Goal: Task Accomplishment & Management: Manage account settings

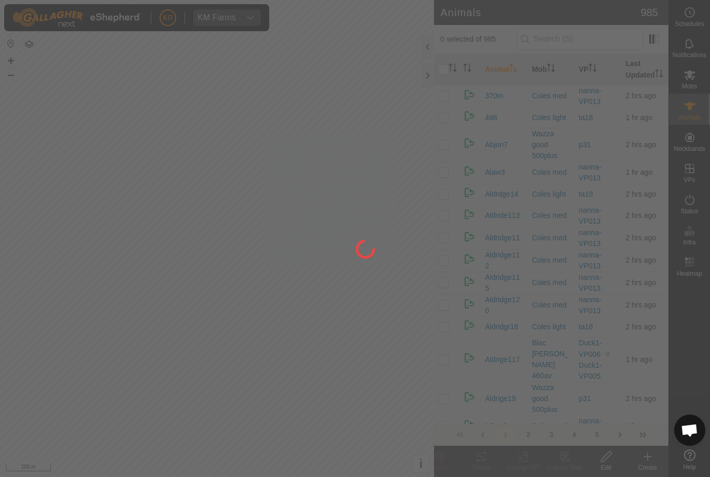
click at [575, 40] on div at bounding box center [355, 238] width 710 height 477
click at [586, 40] on div at bounding box center [355, 238] width 710 height 477
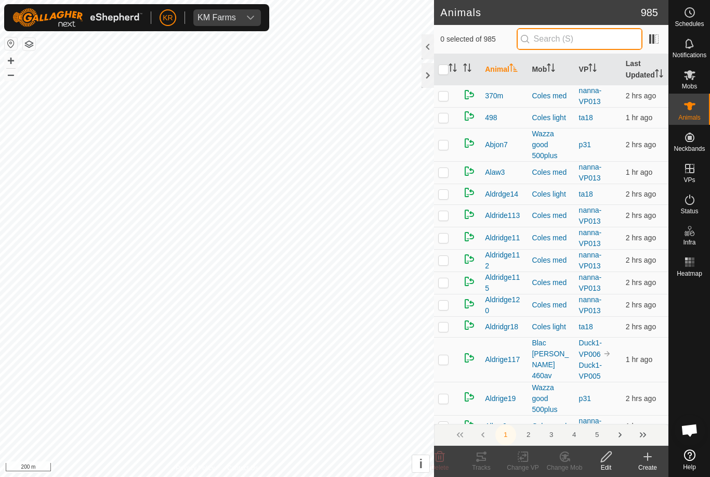
click at [594, 37] on input "text" at bounding box center [580, 39] width 126 height 22
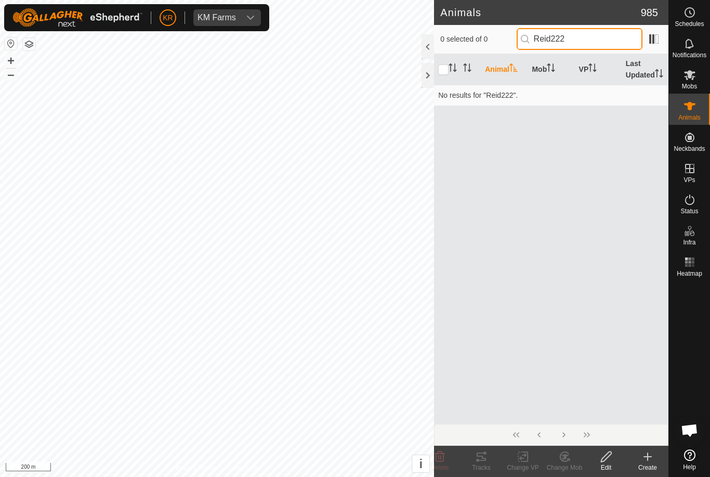
type input "Reid222"
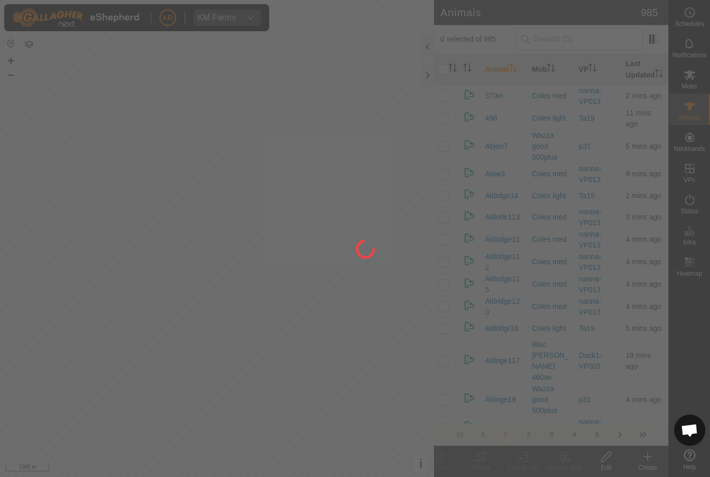
click at [577, 31] on div at bounding box center [355, 238] width 710 height 477
click at [585, 39] on div at bounding box center [355, 238] width 710 height 477
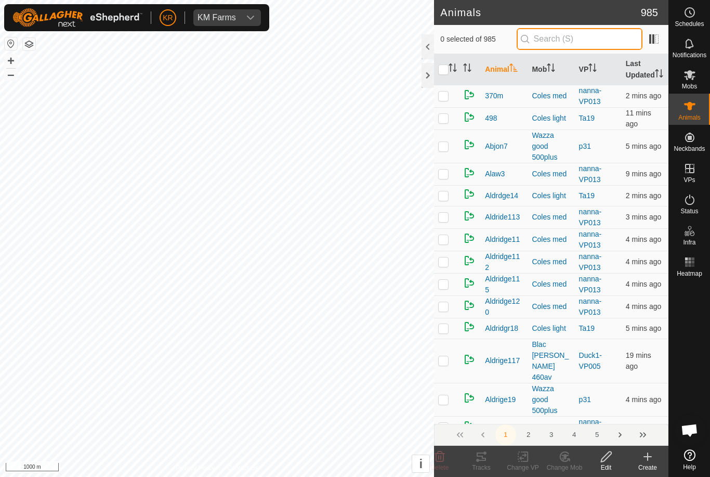
click at [593, 38] on input "text" at bounding box center [580, 39] width 126 height 22
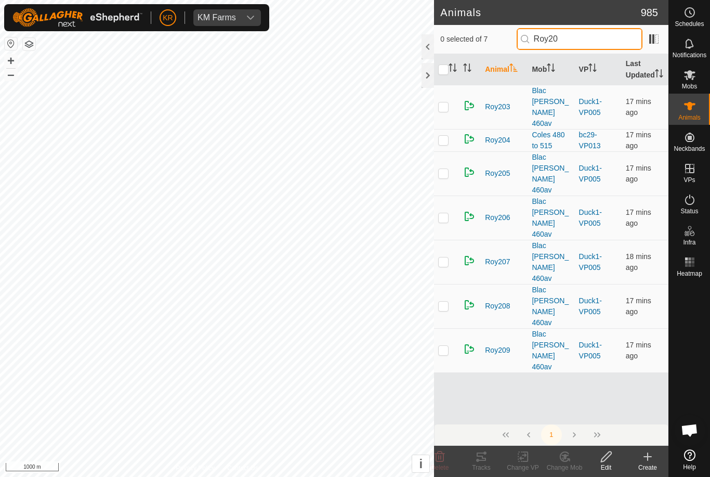
type input "Roy20"
click at [443, 105] on p-checkbox at bounding box center [443, 106] width 10 height 8
checkbox input "true"
click at [447, 455] on delete-svg-icon at bounding box center [440, 456] width 42 height 12
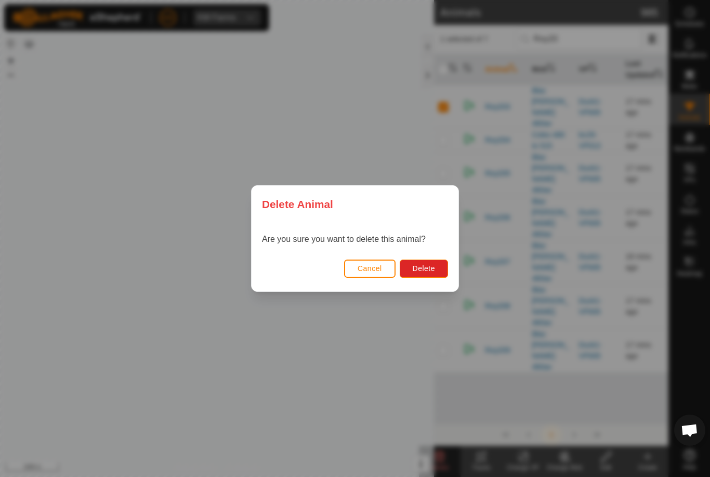
click at [421, 271] on span "Delete" at bounding box center [424, 268] width 22 height 8
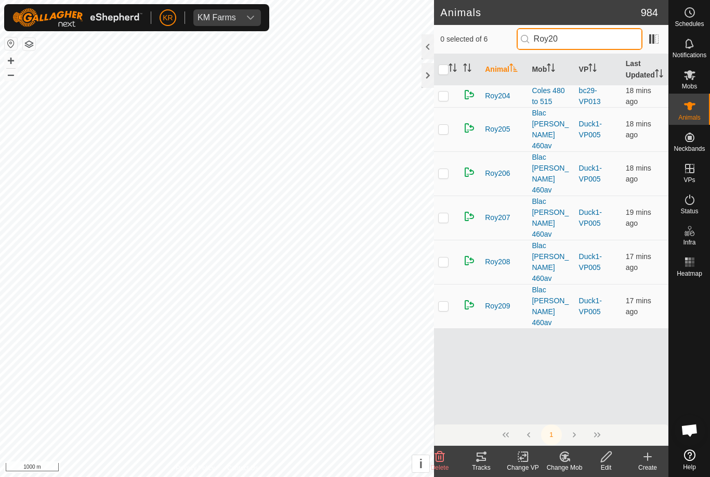
click at [613, 47] on input "Roy20" at bounding box center [580, 39] width 126 height 22
type input "R"
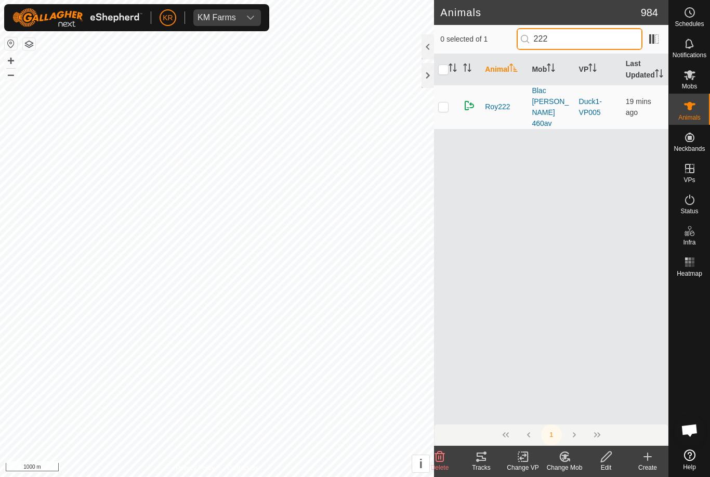
type input "222"
click at [440, 106] on p-checkbox at bounding box center [443, 106] width 10 height 8
checkbox input "true"
click at [442, 452] on icon at bounding box center [440, 456] width 10 height 10
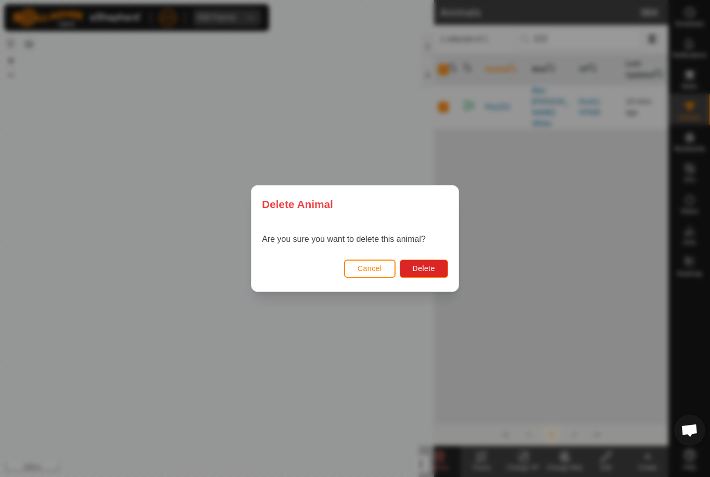
click at [429, 270] on span "Delete" at bounding box center [424, 268] width 22 height 8
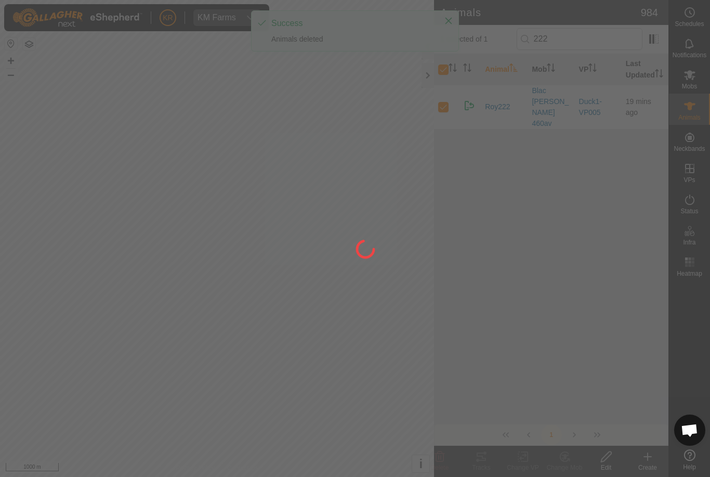
checkbox input "false"
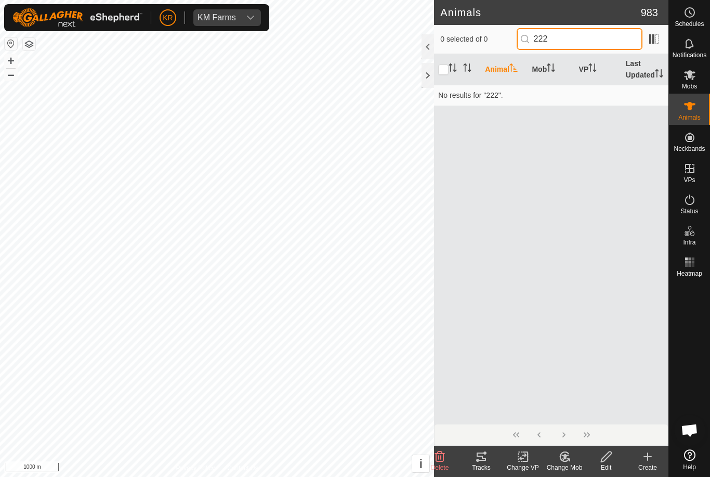
click at [609, 40] on input "222" at bounding box center [580, 39] width 126 height 22
type input "2"
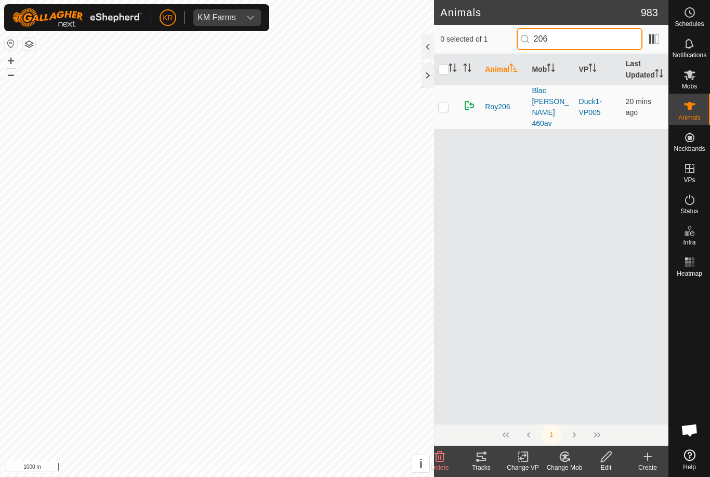
type input "206"
click at [446, 112] on td at bounding box center [446, 107] width 25 height 44
checkbox input "true"
click at [438, 457] on icon at bounding box center [440, 456] width 10 height 10
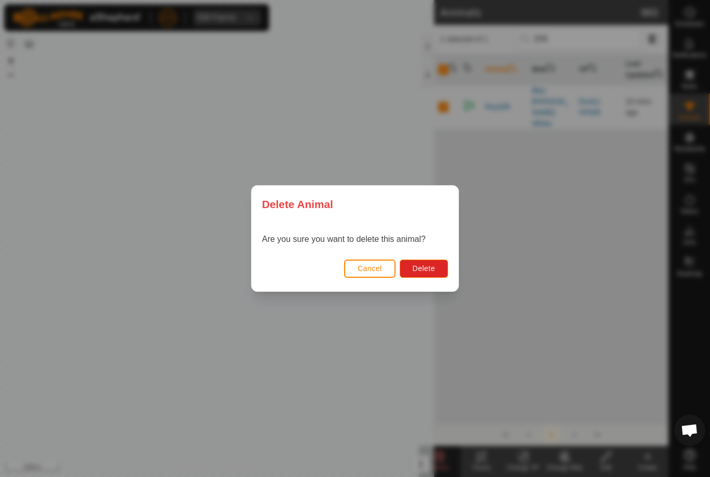
click at [424, 270] on span "Delete" at bounding box center [424, 268] width 22 height 8
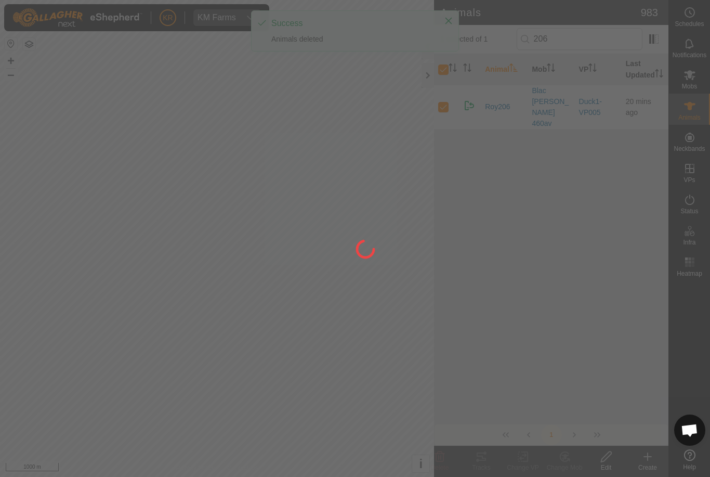
checkbox input "false"
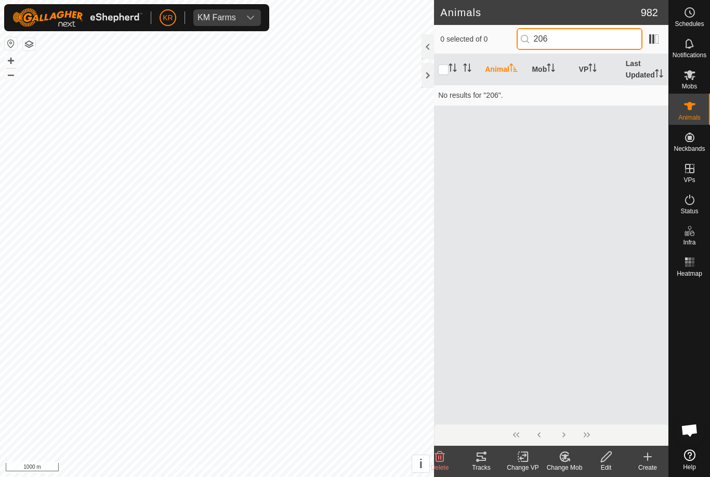
click at [610, 30] on input "206" at bounding box center [580, 39] width 126 height 22
click at [620, 36] on input "206" at bounding box center [580, 39] width 126 height 22
type input "2"
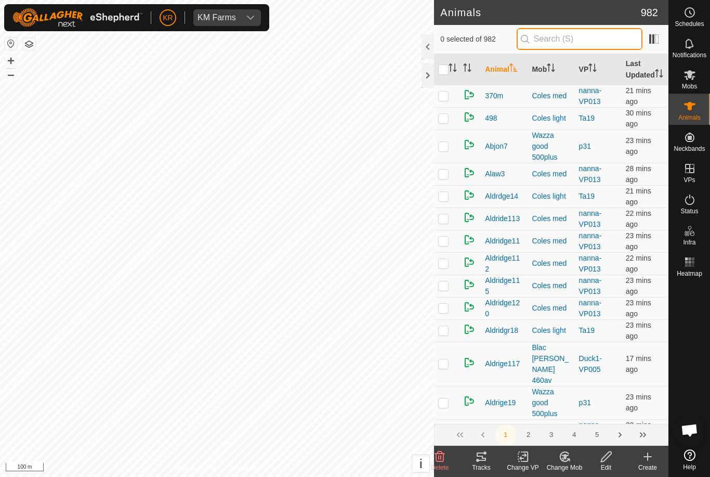
click at [586, 39] on input "text" at bounding box center [580, 39] width 126 height 22
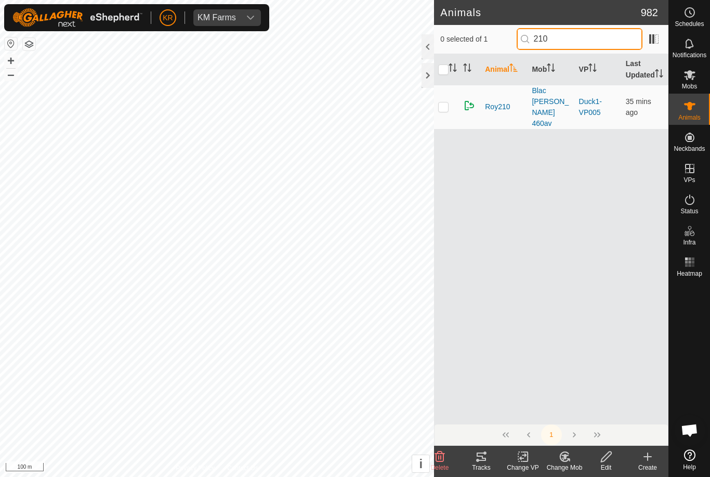
type input "210"
click at [445, 107] on p-checkbox at bounding box center [443, 106] width 10 height 8
checkbox input "true"
click at [436, 454] on icon at bounding box center [440, 456] width 10 height 10
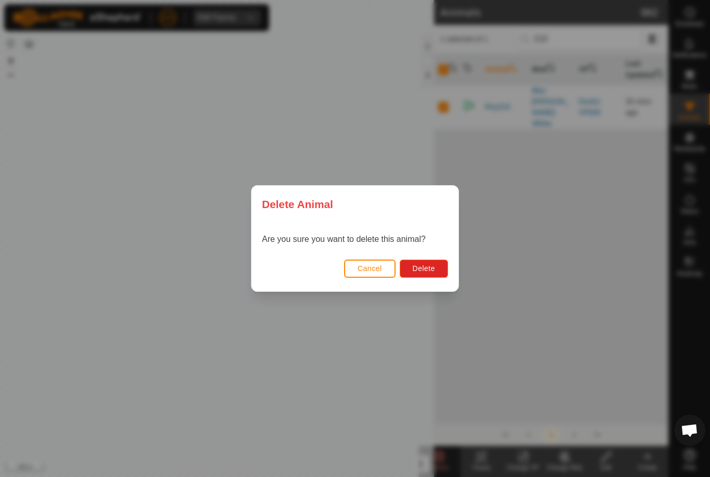
click at [433, 267] on span "Delete" at bounding box center [424, 268] width 22 height 8
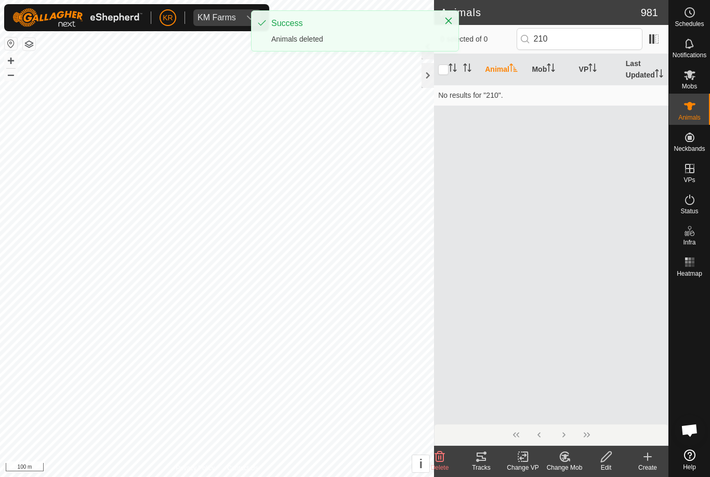
checkbox input "false"
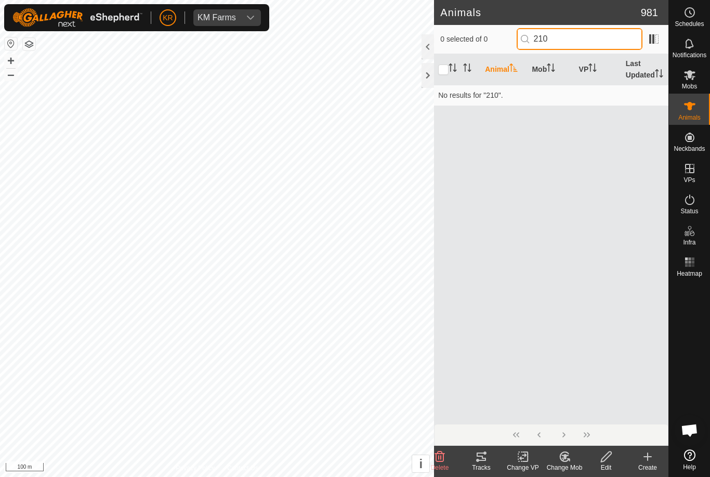
click at [592, 43] on input "210" at bounding box center [580, 39] width 126 height 22
type input "2"
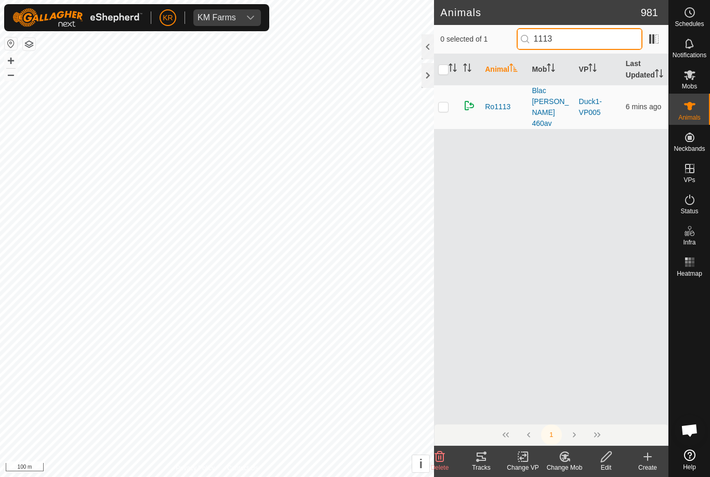
type input "1113"
click at [453, 106] on td at bounding box center [446, 107] width 25 height 44
checkbox input "true"
click at [436, 454] on icon at bounding box center [440, 456] width 10 height 10
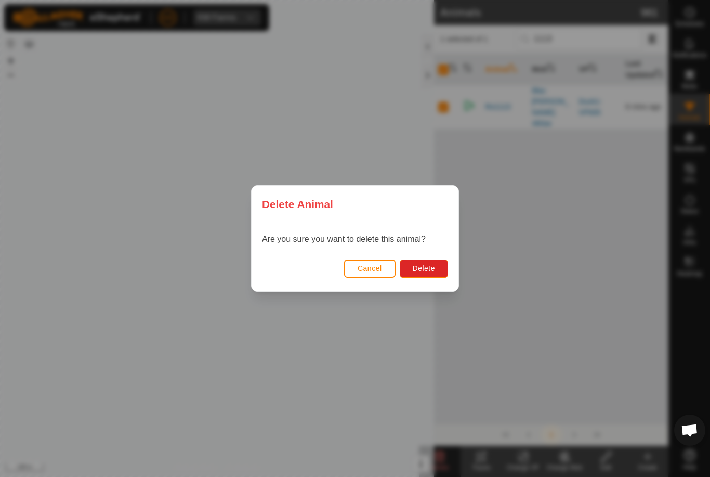
click at [439, 265] on button "Delete" at bounding box center [424, 268] width 48 height 18
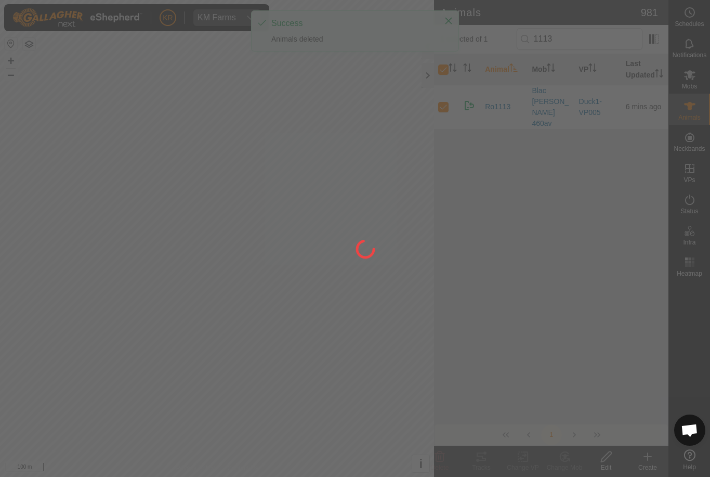
checkbox input "false"
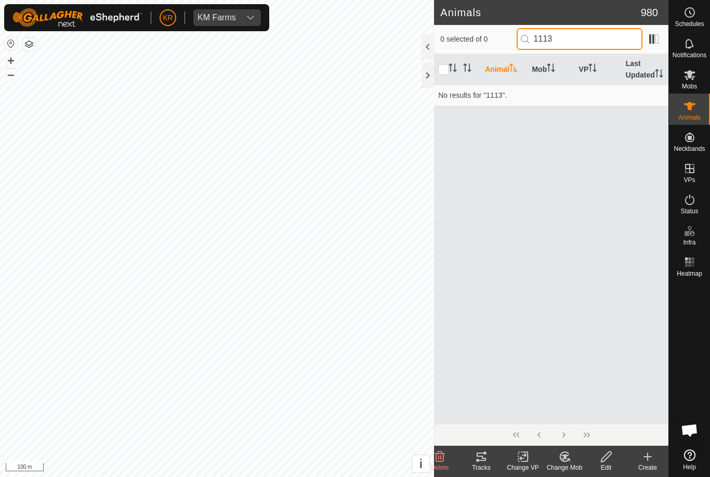
click at [612, 41] on input "1113" at bounding box center [580, 39] width 126 height 22
type input "1"
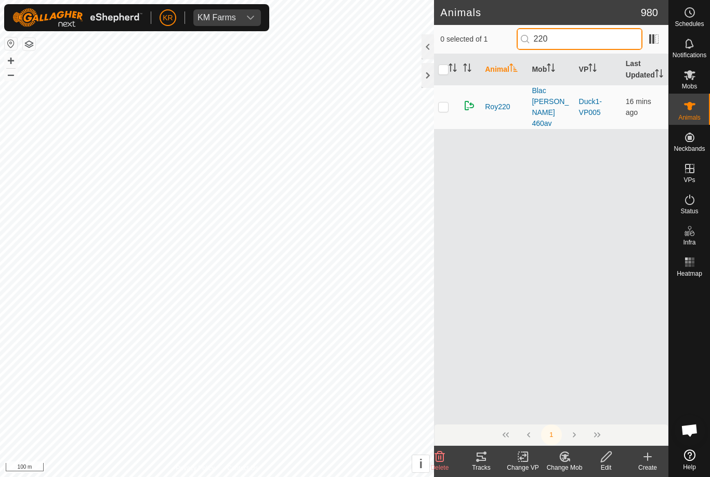
type input "220"
click at [452, 102] on td at bounding box center [446, 107] width 25 height 44
checkbox input "true"
click at [436, 454] on icon at bounding box center [440, 456] width 10 height 10
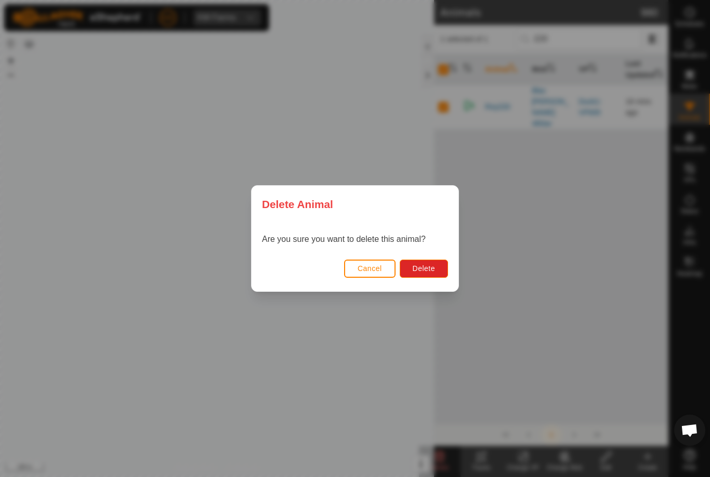
click at [435, 264] on span "Delete" at bounding box center [424, 268] width 22 height 8
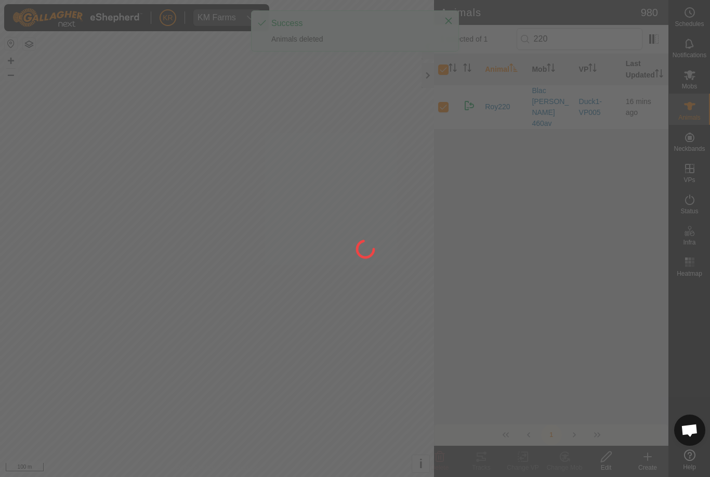
checkbox input "false"
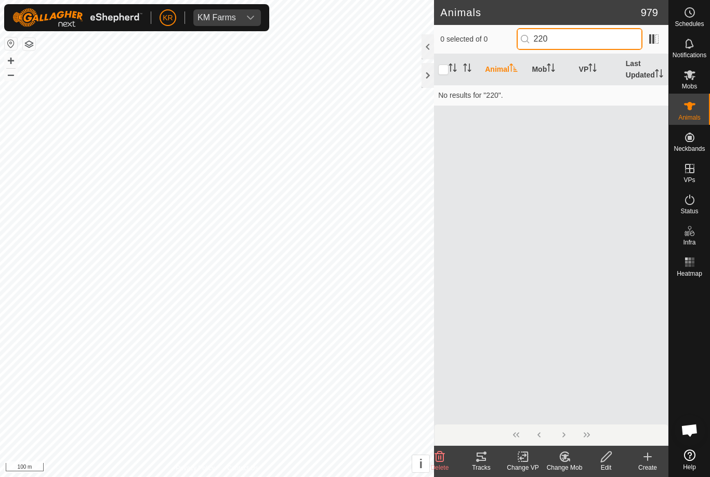
click at [603, 39] on input "220" at bounding box center [580, 39] width 126 height 22
type input "2"
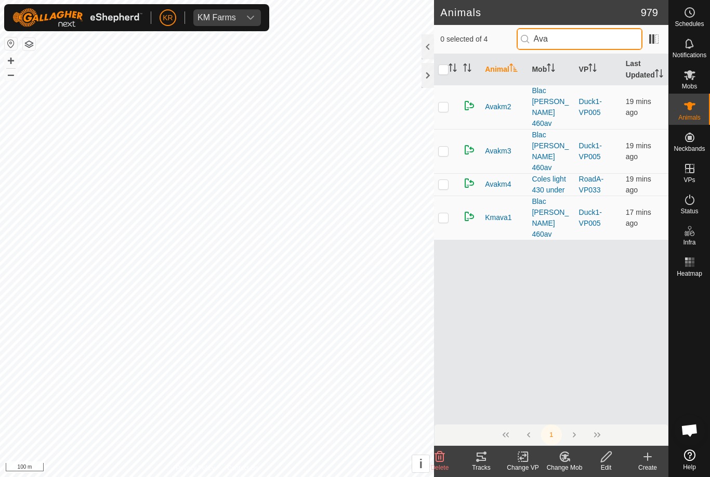
type input "Ava"
click at [445, 109] on p-checkbox at bounding box center [443, 106] width 10 height 8
checkbox input "true"
click at [444, 454] on icon at bounding box center [440, 456] width 10 height 10
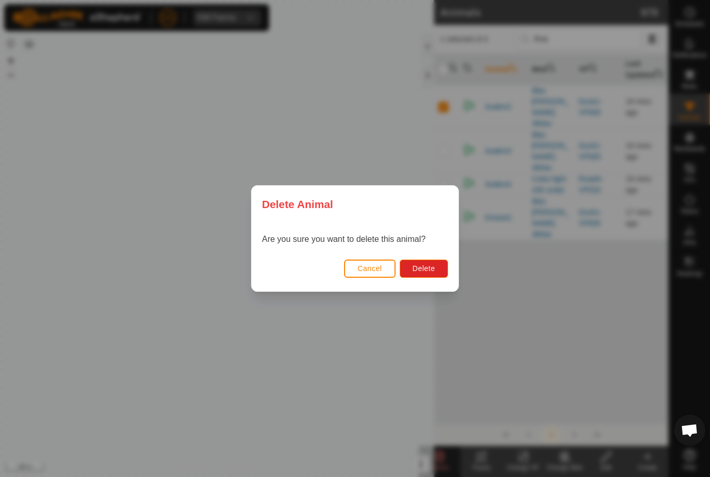
click at [430, 265] on span "Delete" at bounding box center [424, 268] width 22 height 8
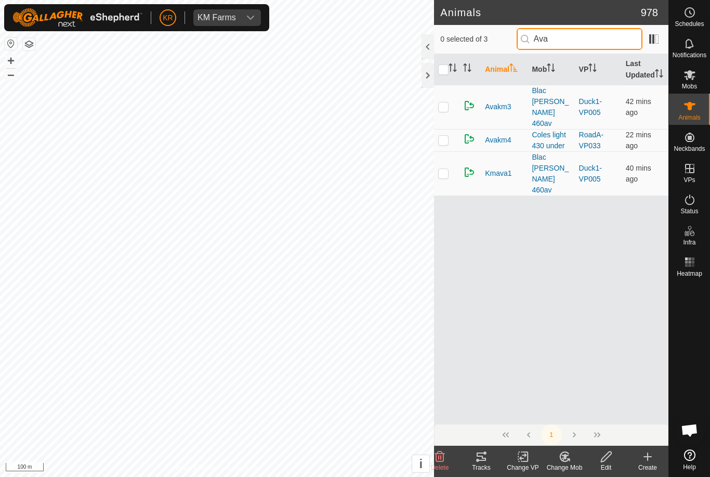
click at [601, 38] on input "Ava" at bounding box center [580, 39] width 126 height 22
type input "A"
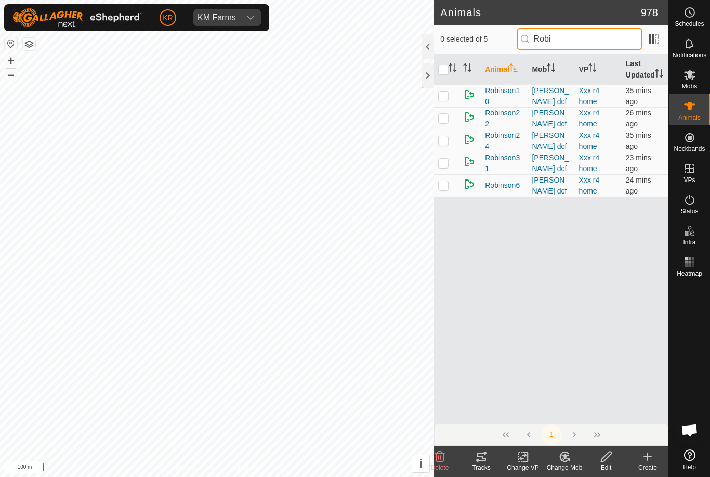
type input "Robi"
click at [444, 189] on p-checkbox at bounding box center [443, 185] width 10 height 8
checkbox input "true"
click at [444, 454] on icon at bounding box center [440, 456] width 10 height 10
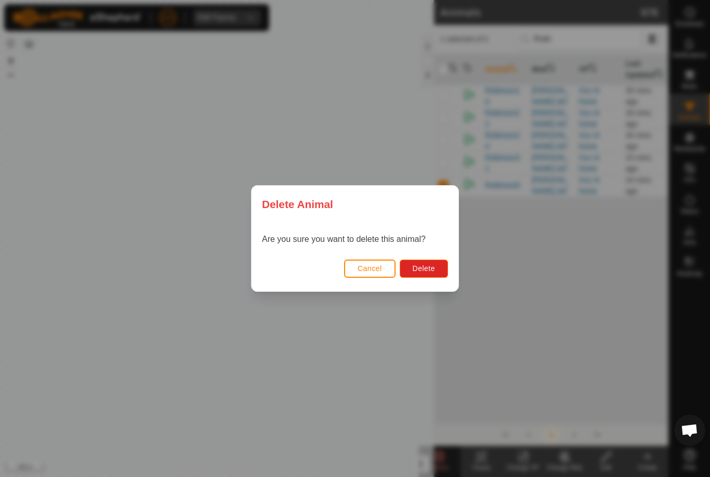
click at [434, 261] on button "Delete" at bounding box center [424, 268] width 48 height 18
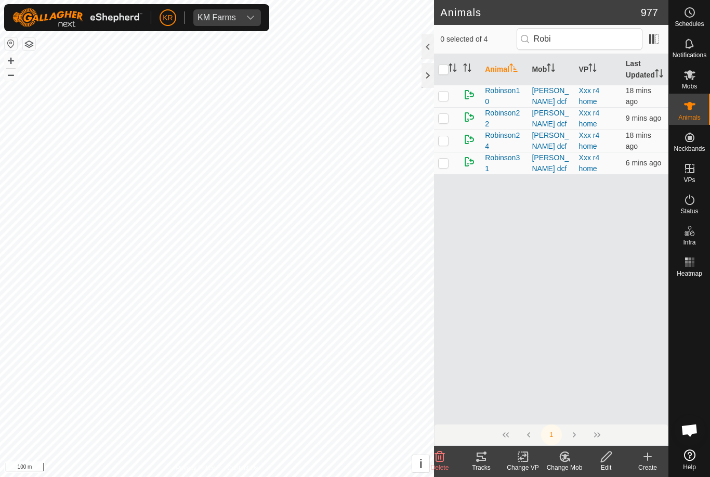
click at [450, 129] on td at bounding box center [446, 118] width 25 height 22
checkbox input "true"
click at [435, 456] on icon at bounding box center [440, 456] width 12 height 12
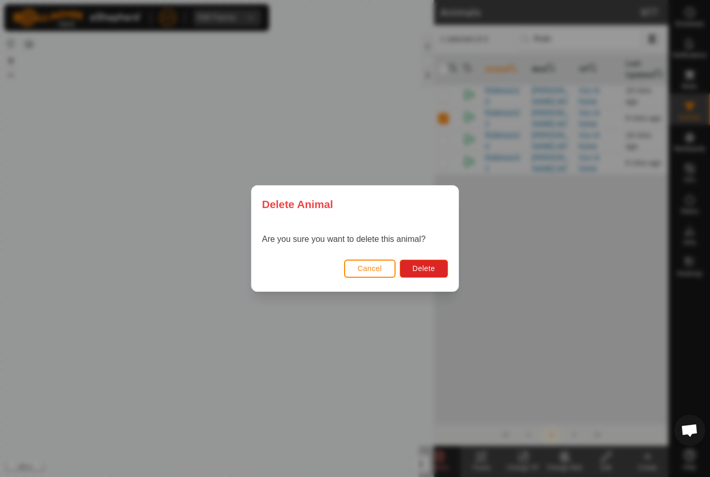
click at [431, 267] on span "Delete" at bounding box center [424, 268] width 22 height 8
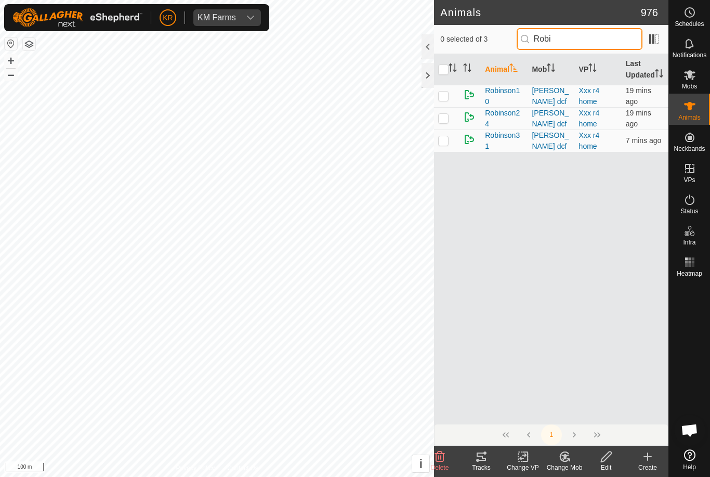
click at [596, 36] on input "Robi" at bounding box center [580, 39] width 126 height 22
type input "R"
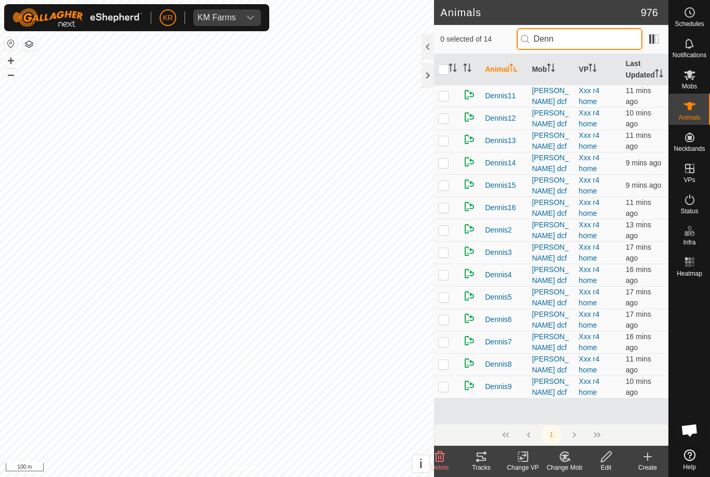
type input "Denn"
click at [436, 308] on td at bounding box center [446, 297] width 25 height 22
checkbox input "true"
click at [442, 455] on icon at bounding box center [440, 456] width 12 height 12
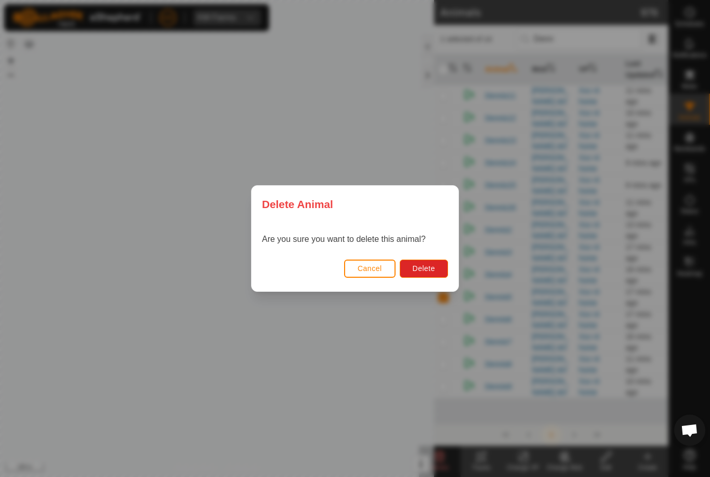
click at [429, 264] on span "Delete" at bounding box center [424, 268] width 22 height 8
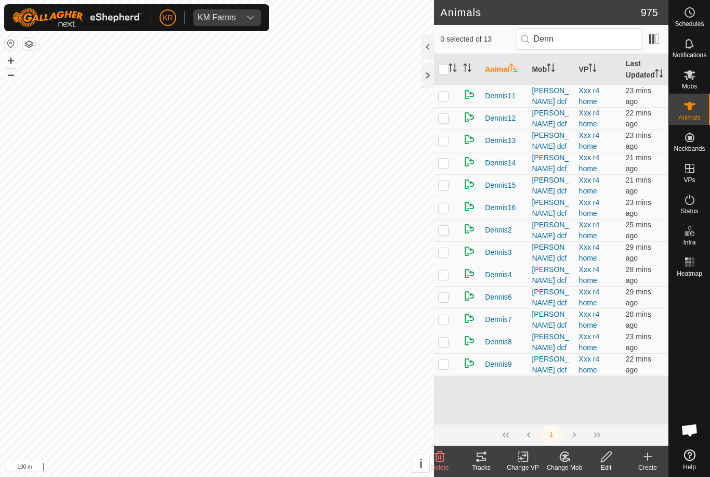
click at [447, 167] on p-checkbox at bounding box center [443, 163] width 10 height 8
checkbox input "true"
click at [442, 454] on icon at bounding box center [440, 456] width 10 height 10
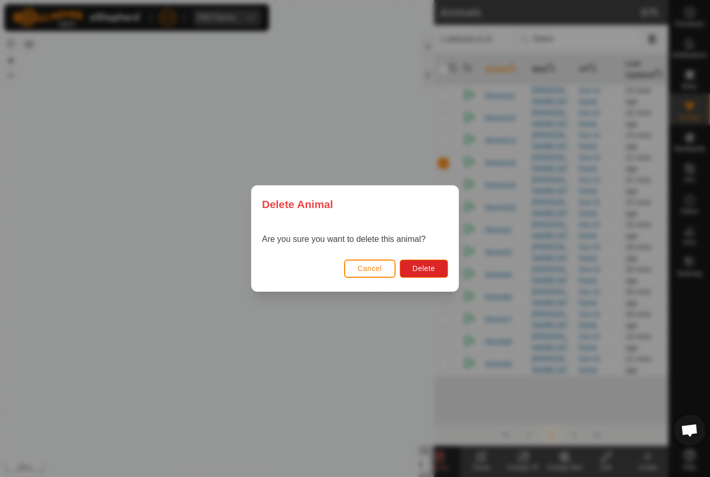
click at [429, 266] on span "Delete" at bounding box center [424, 268] width 22 height 8
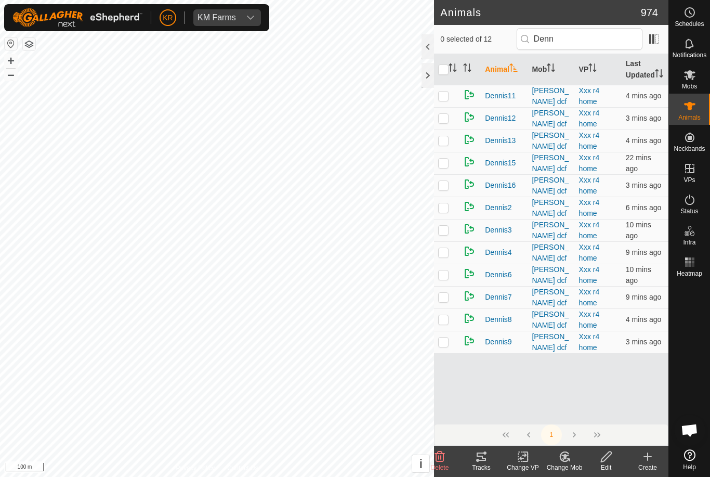
click at [440, 197] on td at bounding box center [446, 185] width 25 height 22
checkbox input "true"
click at [442, 452] on icon at bounding box center [440, 456] width 10 height 10
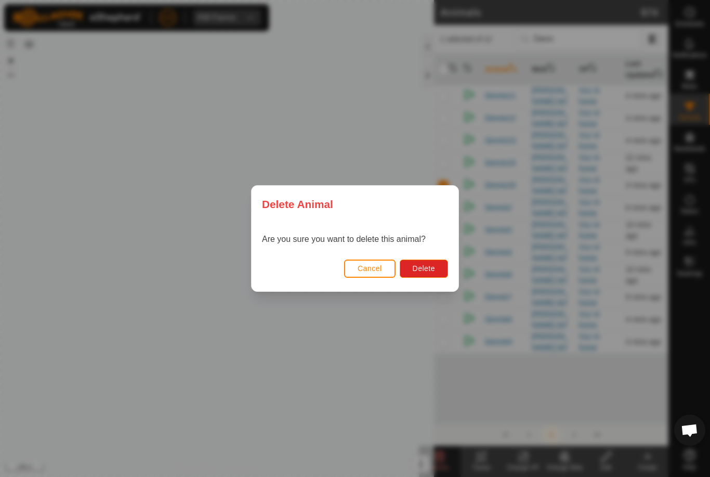
click at [415, 269] on span "Delete" at bounding box center [424, 268] width 22 height 8
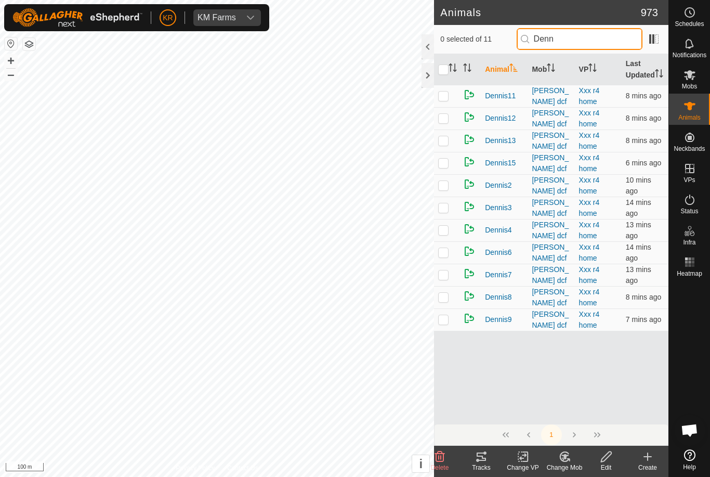
click at [601, 43] on input "Denn" at bounding box center [580, 39] width 126 height 22
type input "D"
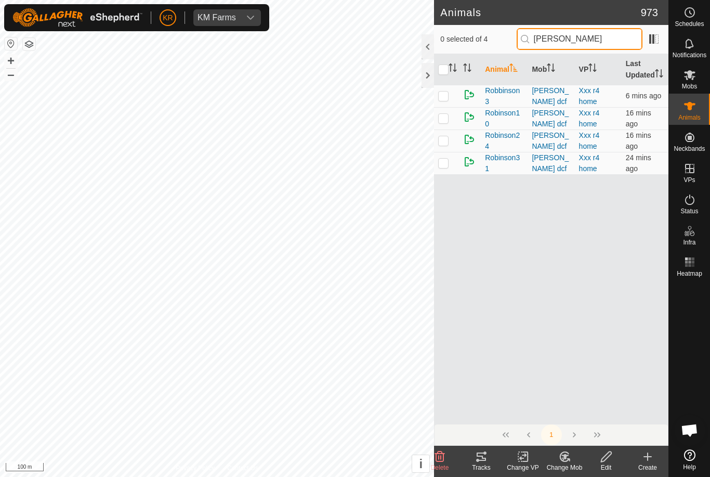
type input "[PERSON_NAME]"
click at [444, 122] on p-checkbox at bounding box center [443, 118] width 10 height 8
checkbox input "true"
click at [439, 452] on icon at bounding box center [440, 456] width 10 height 10
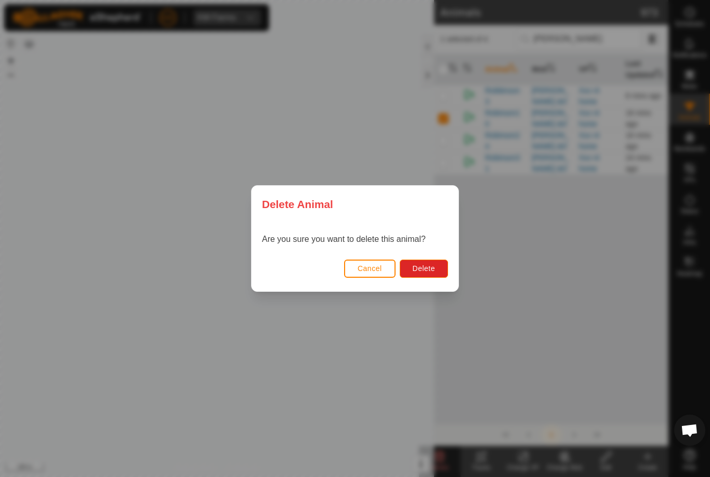
click at [431, 260] on button "Delete" at bounding box center [424, 268] width 48 height 18
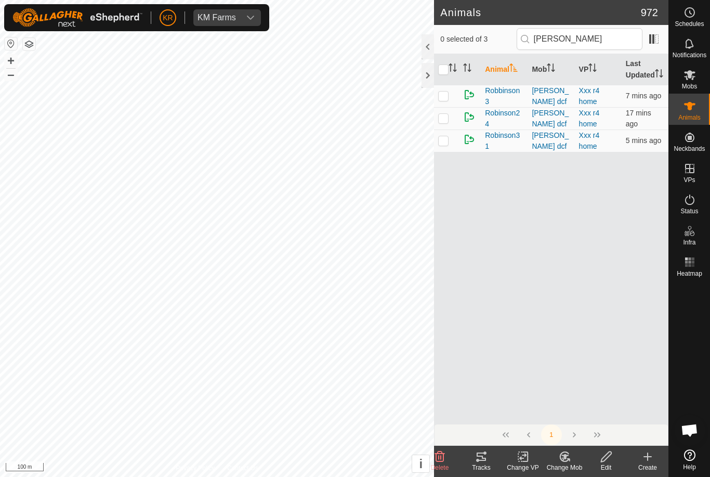
click at [640, 356] on div "Animal Mob VP Last Updated Robbinson3 [PERSON_NAME] dcf Xxx r4 home 7 mins ago …" at bounding box center [551, 239] width 234 height 370
click at [584, 39] on input "[PERSON_NAME]" at bounding box center [580, 39] width 126 height 22
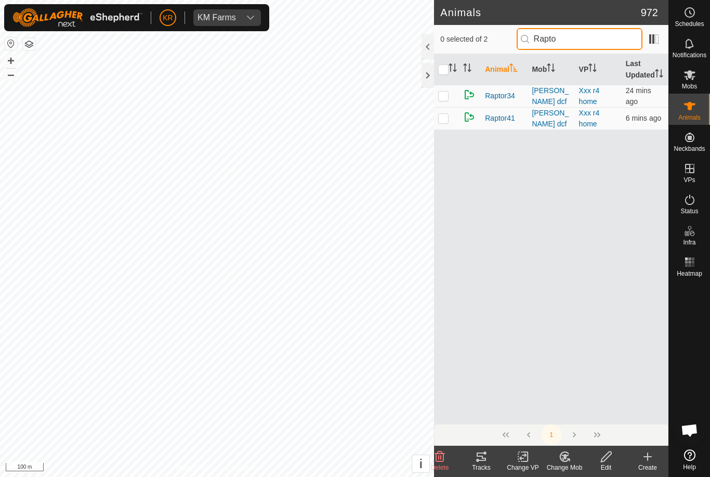
type input "Rapto"
click at [446, 122] on p-checkbox at bounding box center [443, 118] width 10 height 8
checkbox input "true"
click at [437, 452] on icon at bounding box center [440, 456] width 12 height 12
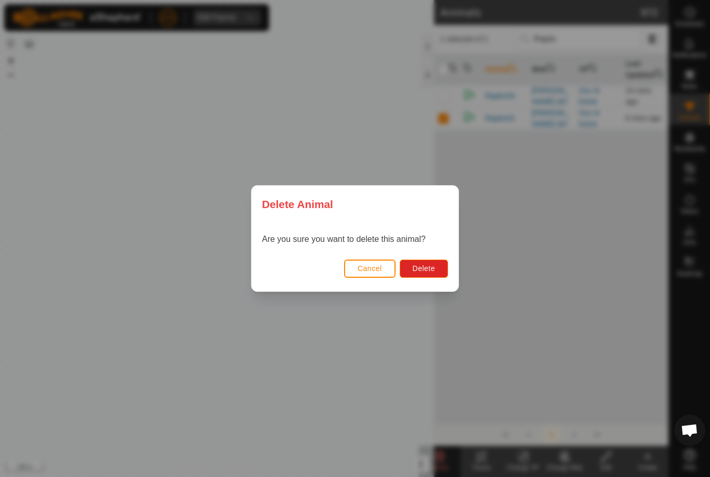
click at [426, 257] on div "Cancel Delete" at bounding box center [355, 273] width 207 height 35
click at [411, 267] on button "Delete" at bounding box center [424, 268] width 48 height 18
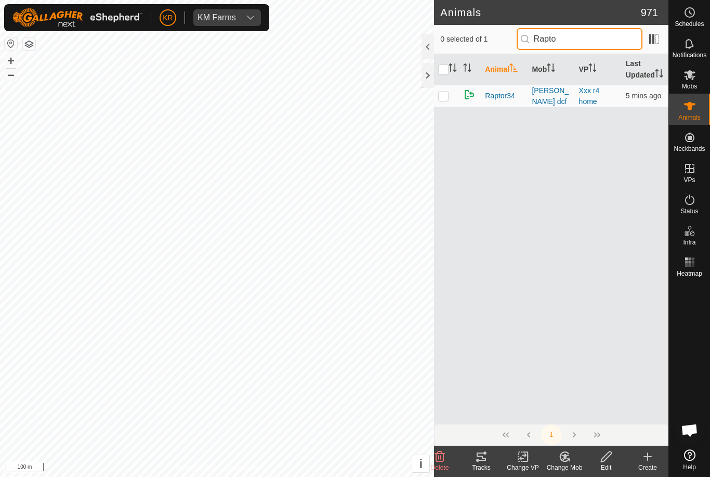
click at [603, 38] on input "Rapto" at bounding box center [580, 39] width 126 height 22
type input "R"
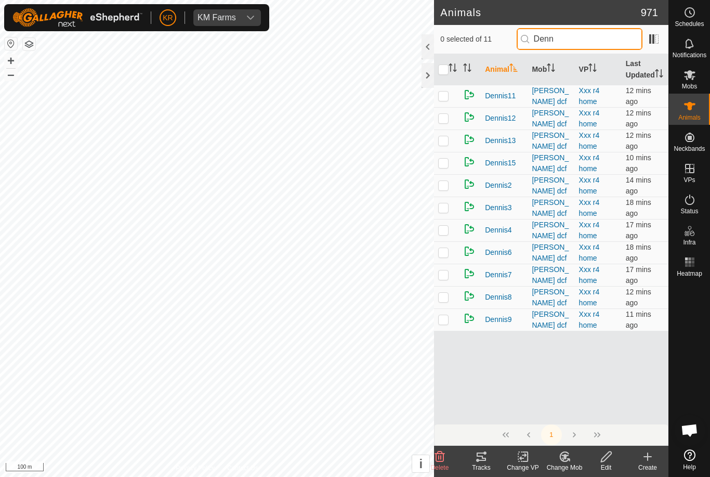
type input "Denn"
click at [441, 323] on p-checkbox at bounding box center [443, 319] width 10 height 8
checkbox input "true"
click at [437, 451] on icon at bounding box center [440, 456] width 12 height 12
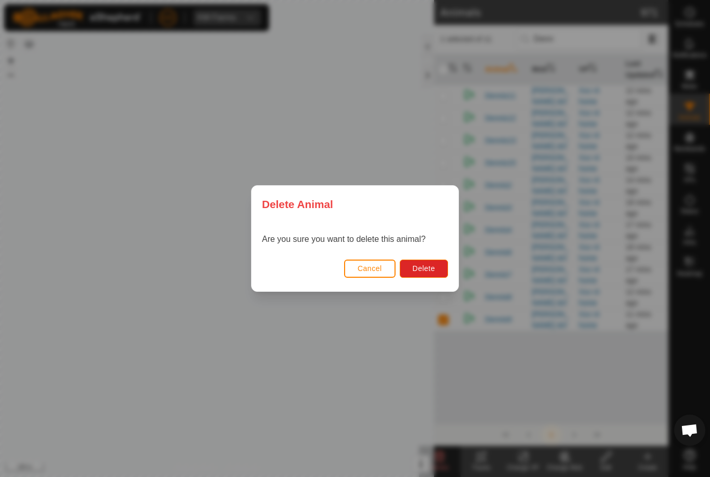
click at [429, 269] on span "Delete" at bounding box center [424, 268] width 22 height 8
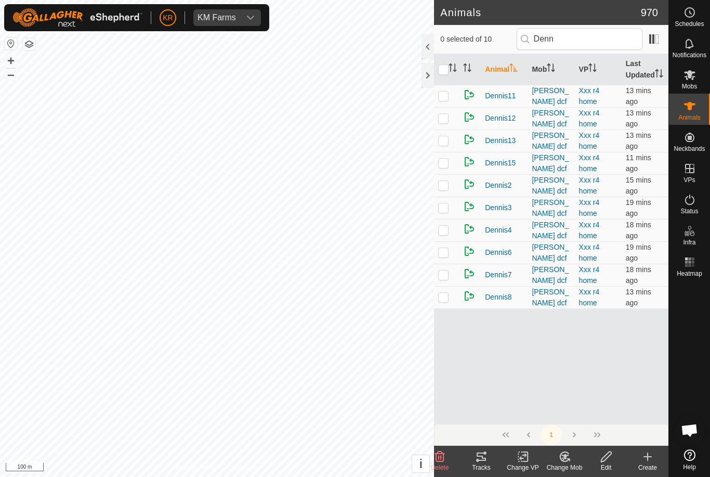
click at [448, 212] on p-checkbox at bounding box center [443, 207] width 10 height 8
checkbox input "true"
click at [439, 453] on icon at bounding box center [440, 456] width 10 height 10
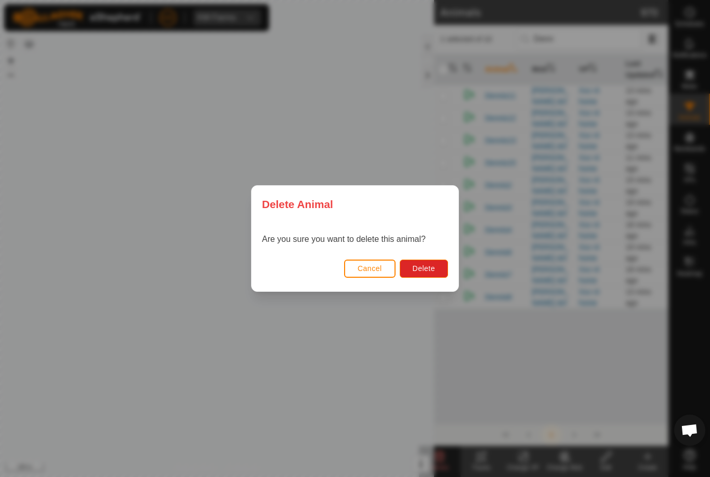
click at [420, 269] on span "Delete" at bounding box center [424, 268] width 22 height 8
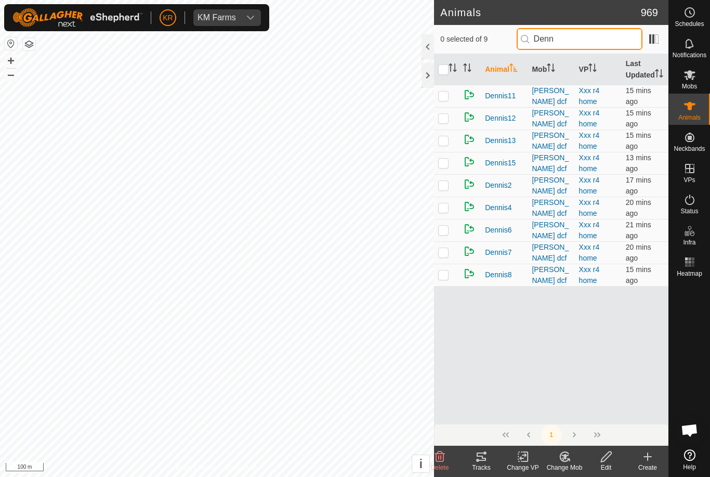
click at [592, 38] on input "Denn" at bounding box center [580, 39] width 126 height 22
type input "D"
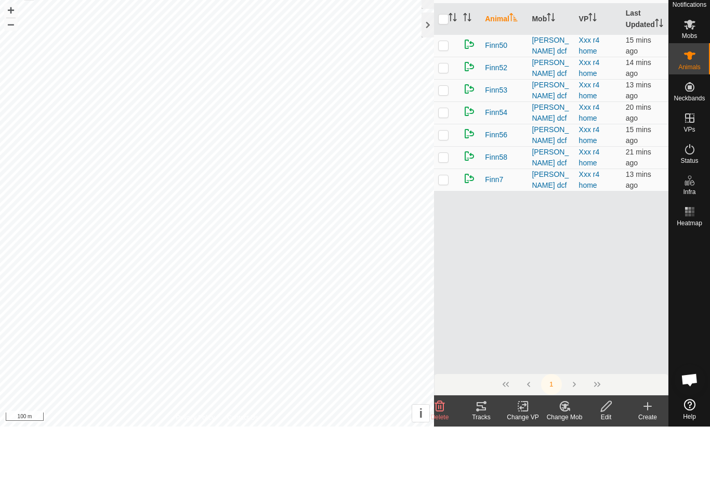
type input "[PERSON_NAME]"
click at [444, 203] on p-checkbox at bounding box center [443, 207] width 10 height 8
checkbox input "true"
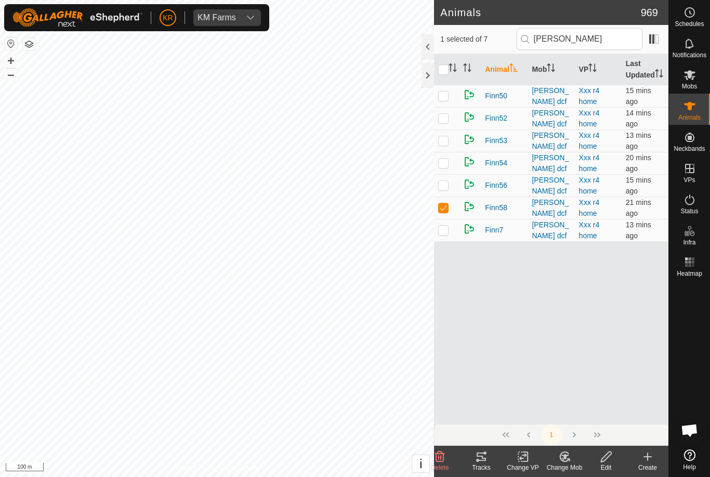
click at [442, 452] on icon at bounding box center [440, 456] width 10 height 10
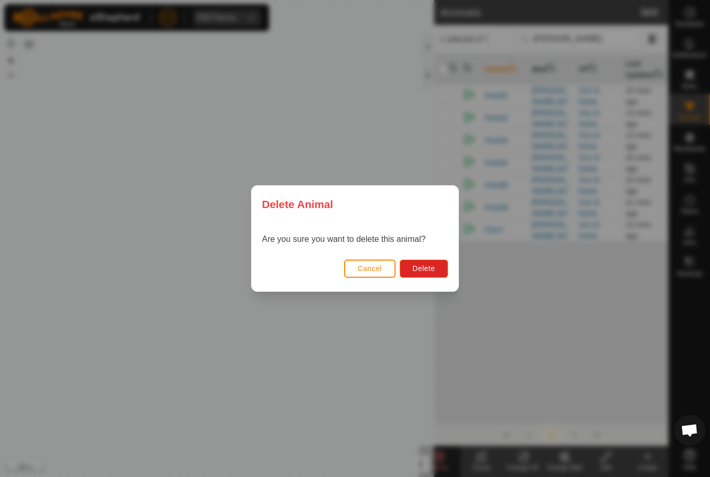
click at [429, 267] on span "Delete" at bounding box center [424, 268] width 22 height 8
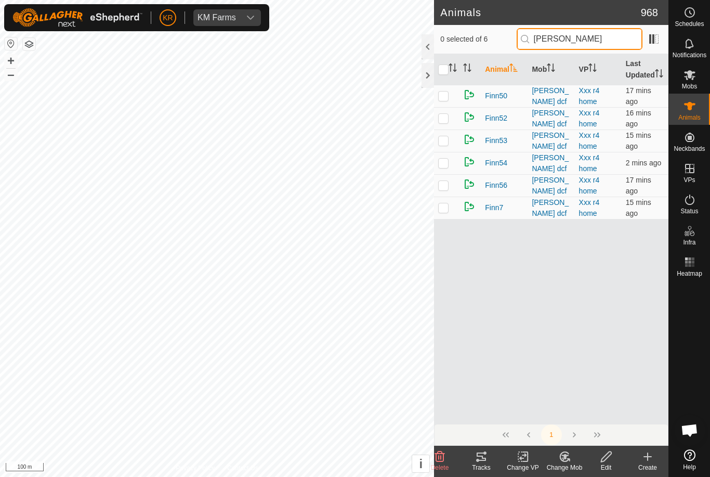
click at [605, 42] on input "[PERSON_NAME]" at bounding box center [580, 39] width 126 height 22
type input "F"
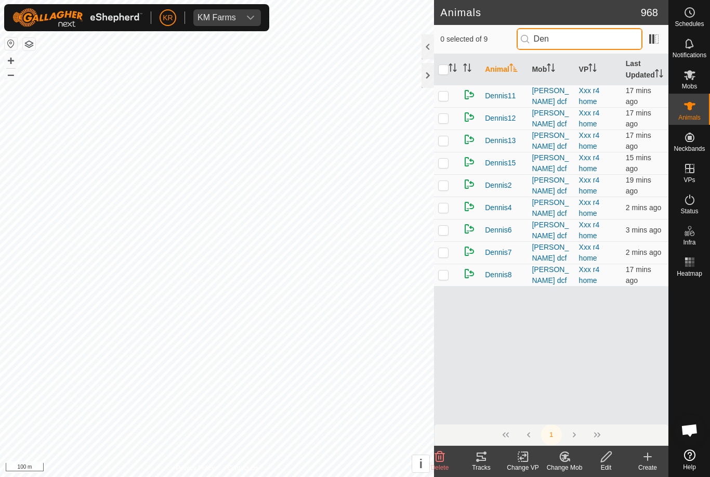
type input "Den"
click at [441, 279] on p-checkbox at bounding box center [443, 274] width 10 height 8
checkbox input "true"
click at [435, 454] on icon at bounding box center [440, 456] width 12 height 12
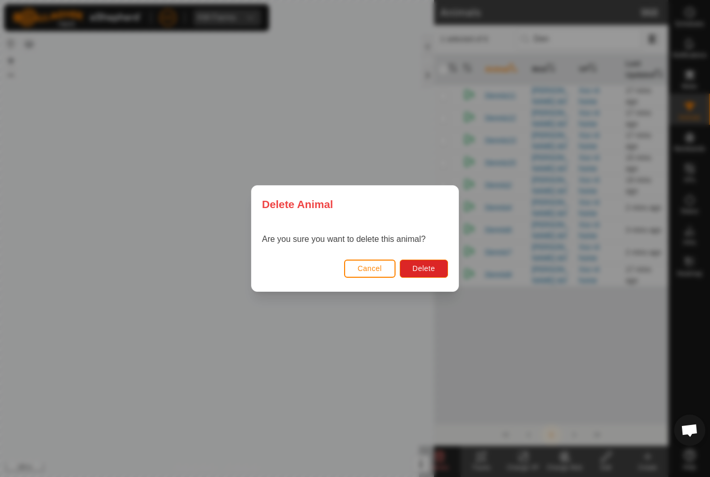
click at [436, 259] on button "Delete" at bounding box center [424, 268] width 48 height 18
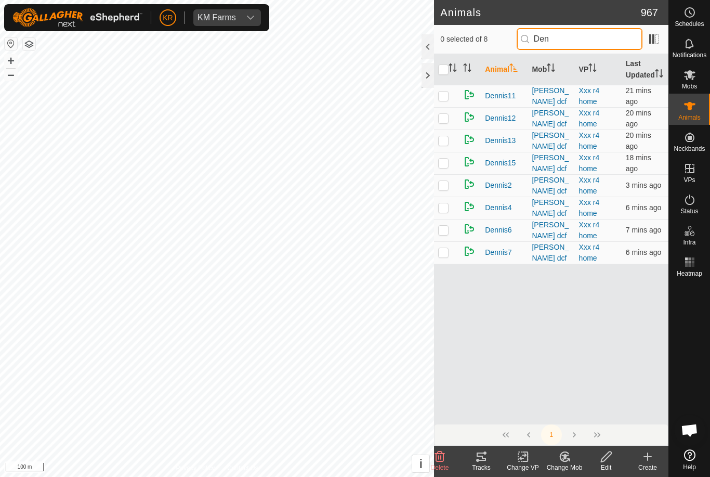
click at [601, 47] on input "Den" at bounding box center [580, 39] width 126 height 22
type input "D"
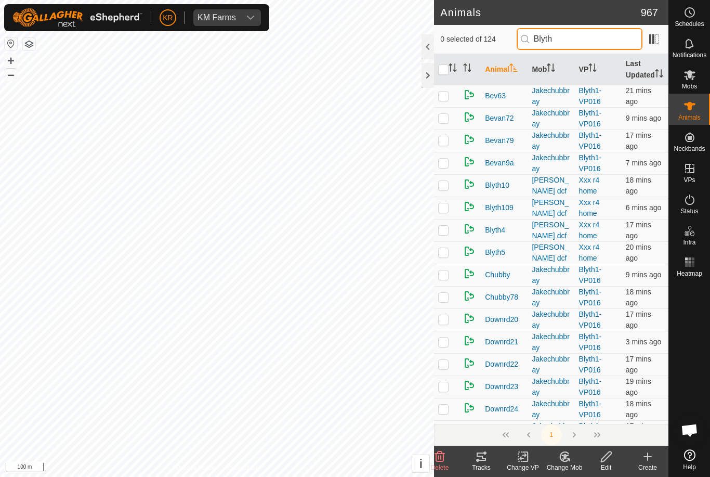
click at [614, 44] on input "Blyth" at bounding box center [580, 39] width 126 height 22
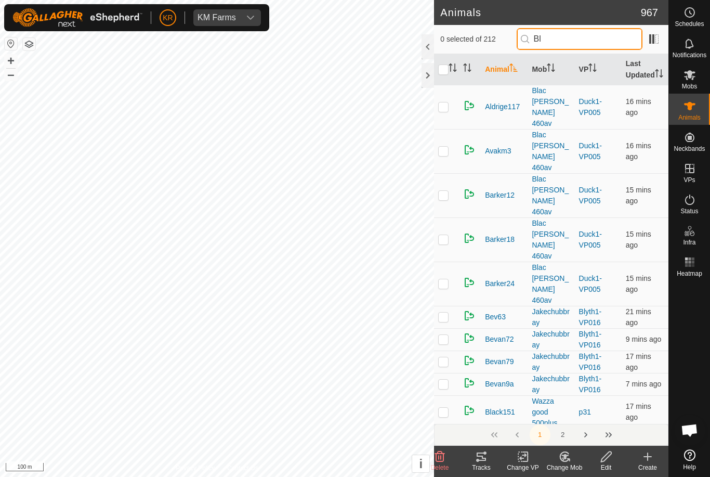
type input "B"
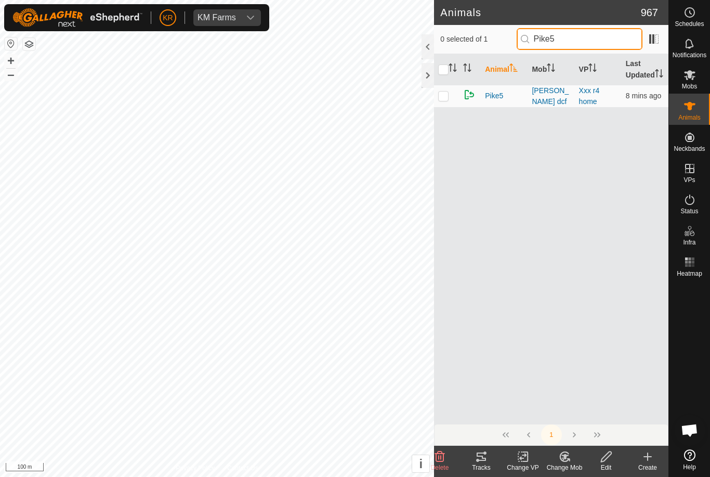
type input "Pike5"
click at [445, 100] on p-checkbox at bounding box center [443, 96] width 10 height 8
checkbox input "true"
click at [442, 452] on icon at bounding box center [440, 456] width 12 height 12
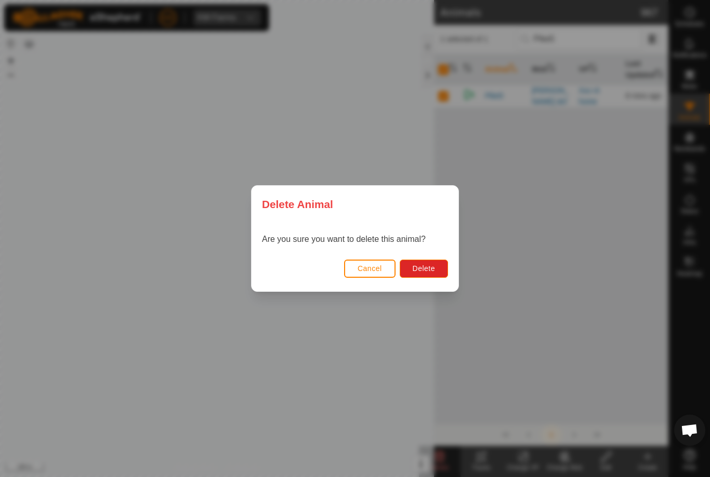
click at [434, 267] on span "Delete" at bounding box center [424, 268] width 22 height 8
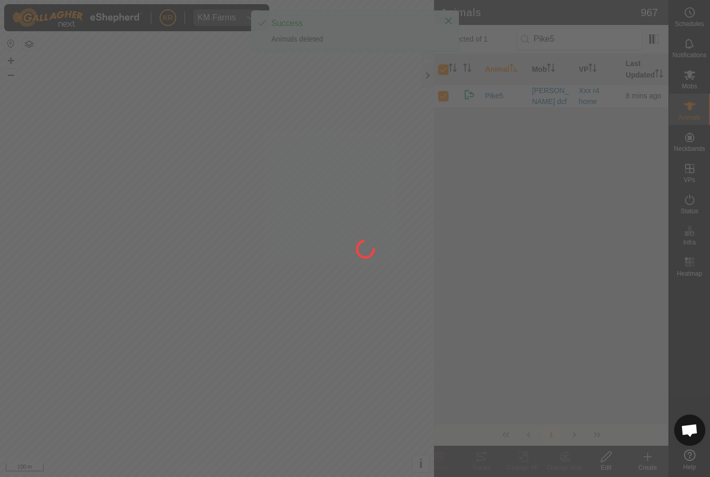
checkbox input "false"
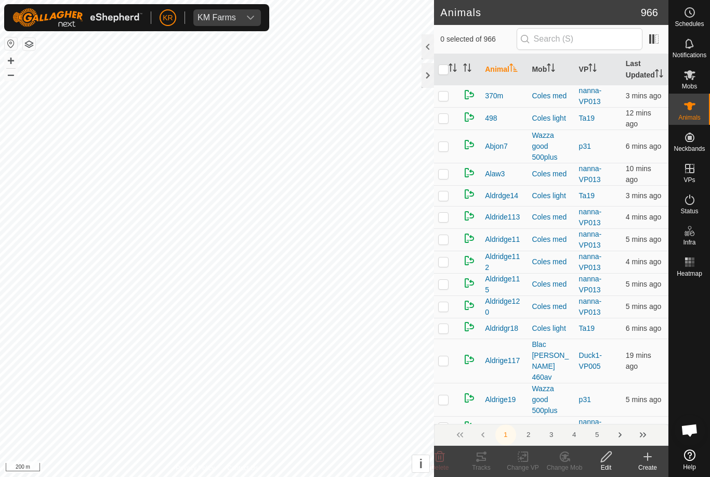
click at [581, 21] on header "Animals 966" at bounding box center [551, 12] width 234 height 25
click at [588, 35] on input "text" at bounding box center [580, 39] width 126 height 22
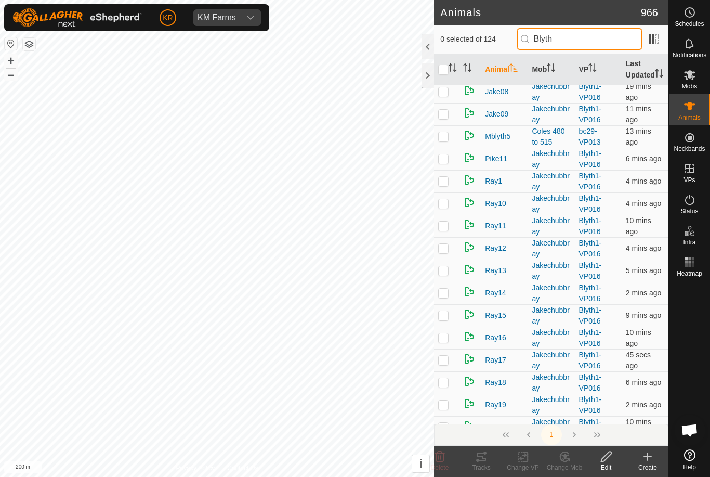
click at [603, 37] on input "Blyth" at bounding box center [580, 39] width 126 height 22
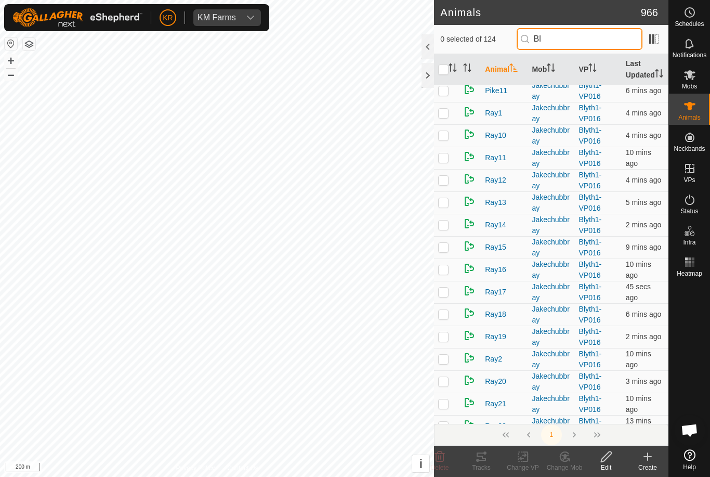
type input "B"
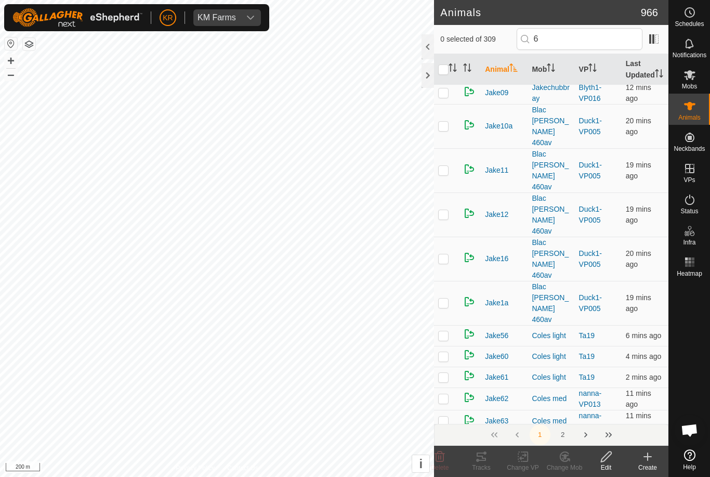
scroll to position [2437, 0]
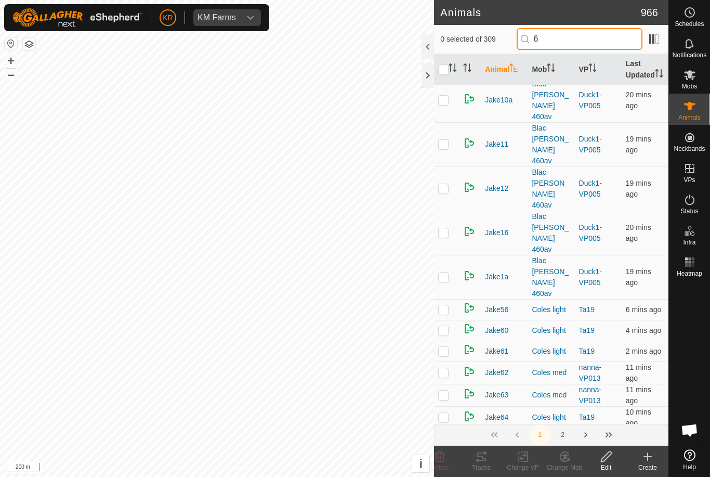
type input "6"
click at [700, 350] on div at bounding box center [689, 363] width 41 height 164
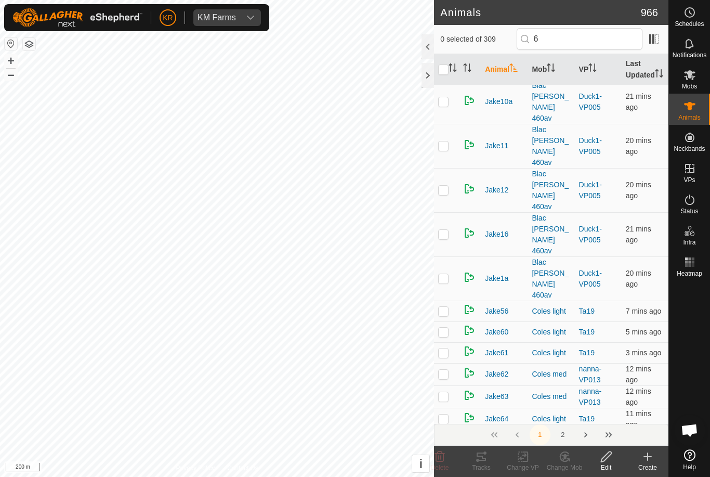
scroll to position [0, 0]
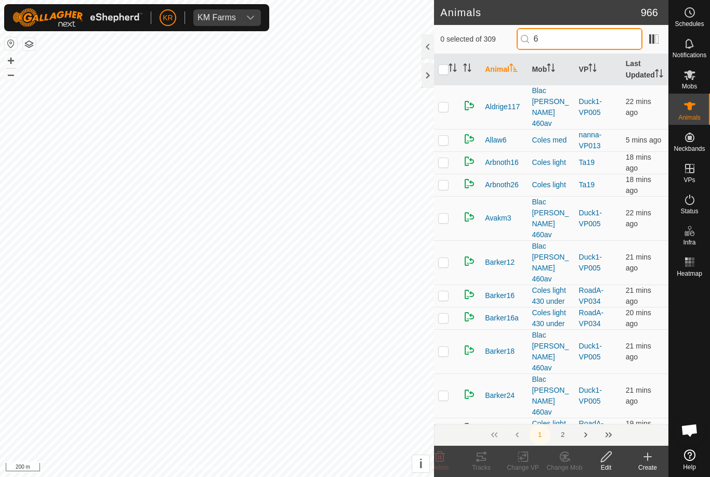
click at [591, 37] on input "6" at bounding box center [580, 39] width 126 height 22
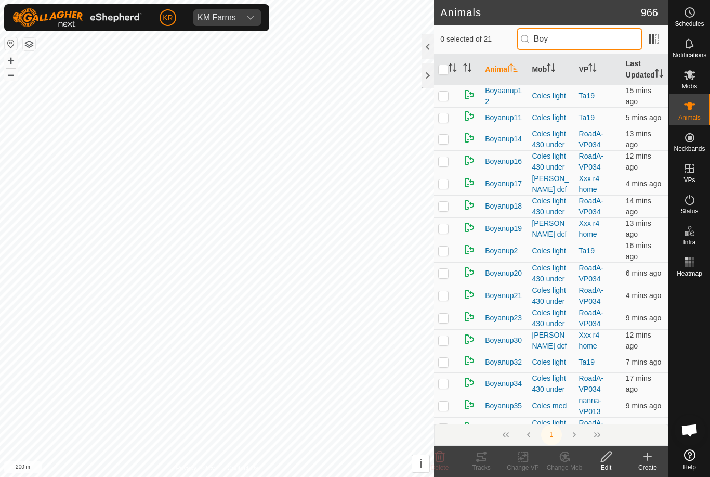
type input "Boy"
click at [440, 232] on p-checkbox at bounding box center [443, 228] width 10 height 8
checkbox input "true"
click at [445, 452] on icon at bounding box center [440, 456] width 12 height 12
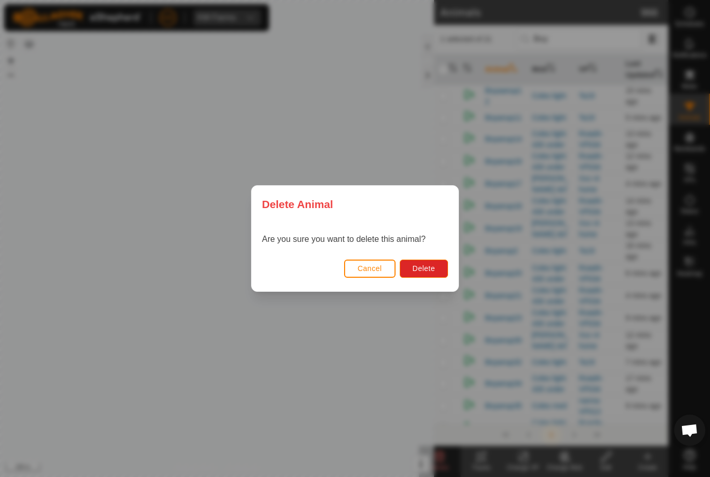
click at [429, 269] on span "Delete" at bounding box center [424, 268] width 22 height 8
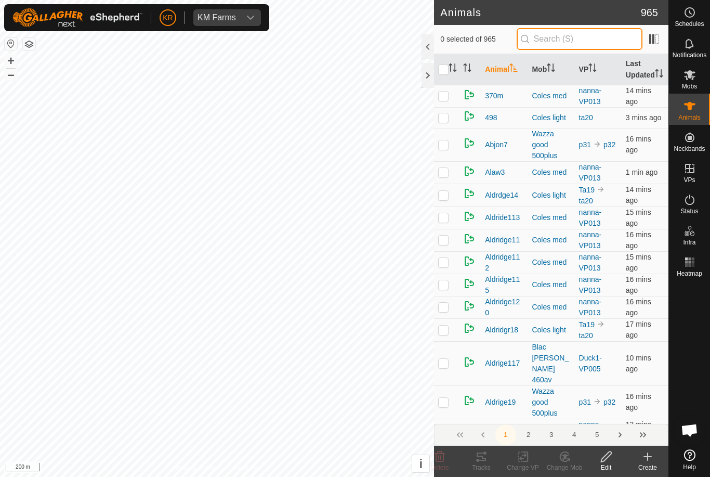
click at [587, 45] on input "text" at bounding box center [580, 39] width 126 height 22
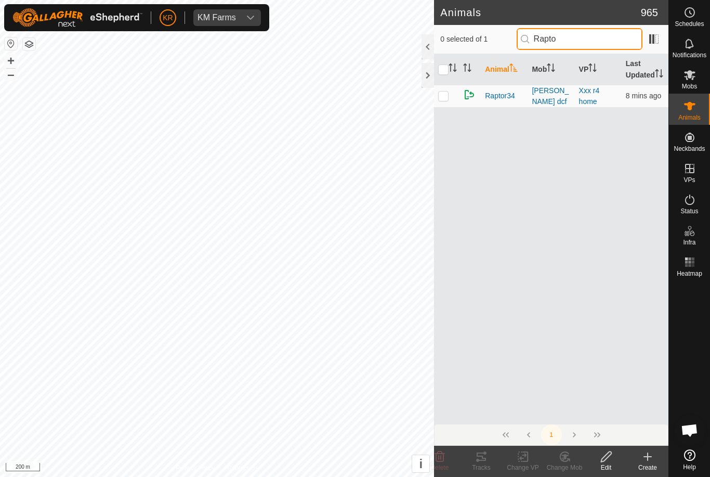
type input "Rapto"
click at [454, 107] on td at bounding box center [446, 96] width 25 height 22
checkbox input "true"
click at [444, 451] on icon at bounding box center [440, 456] width 12 height 12
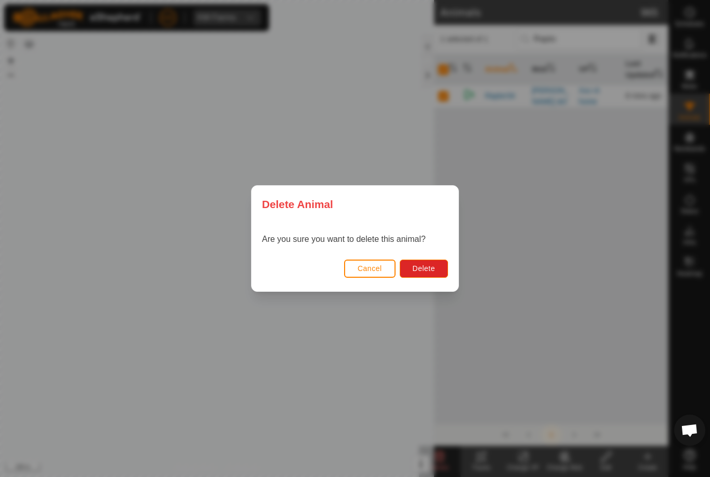
click at [437, 265] on button "Delete" at bounding box center [424, 268] width 48 height 18
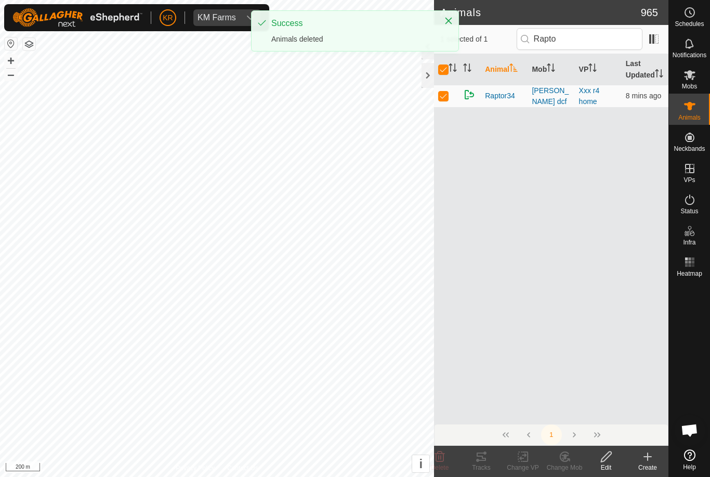
checkbox input "false"
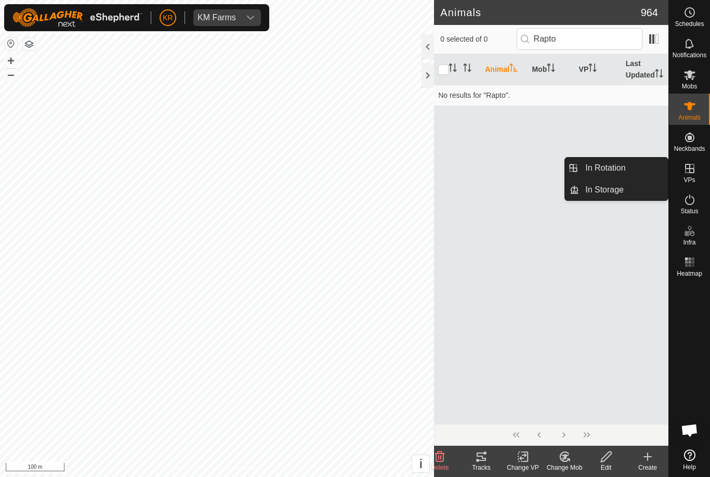
click at [632, 168] on link "In Rotation" at bounding box center [623, 168] width 89 height 21
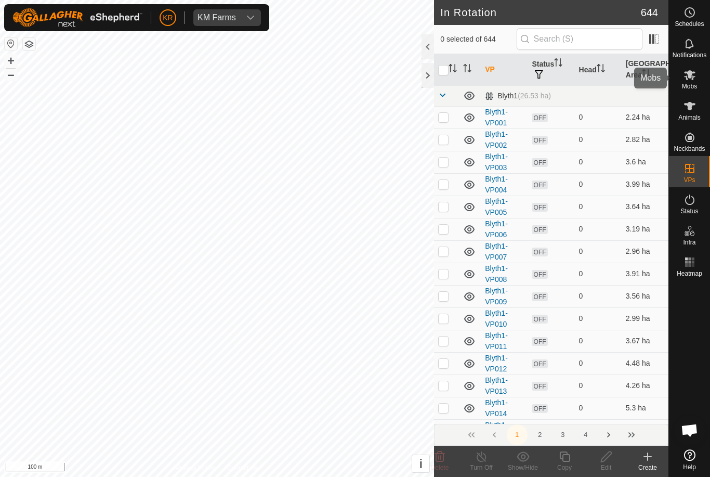
click at [698, 86] on div "Mobs" at bounding box center [689, 77] width 41 height 31
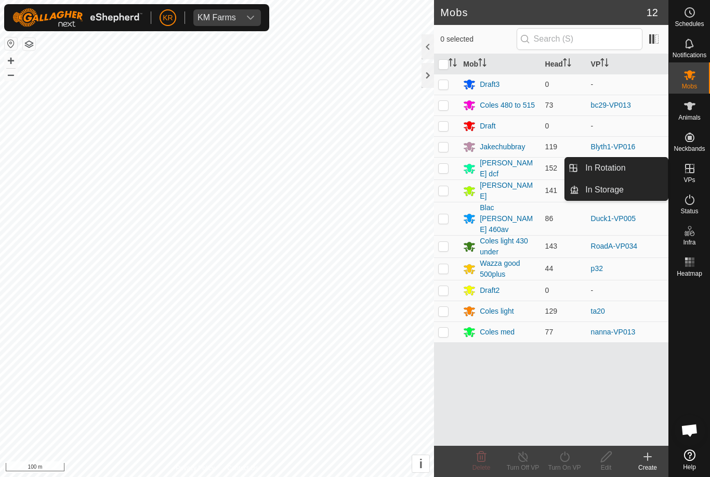
click at [654, 188] on link "In Storage" at bounding box center [623, 189] width 89 height 21
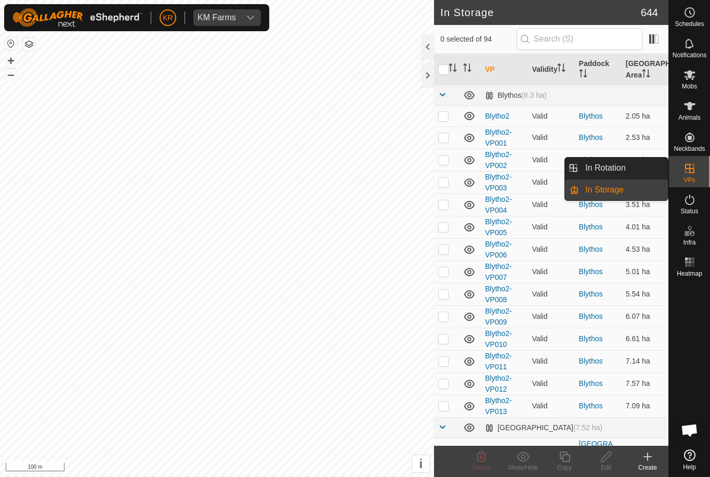
click at [644, 170] on link "In Rotation" at bounding box center [623, 168] width 89 height 21
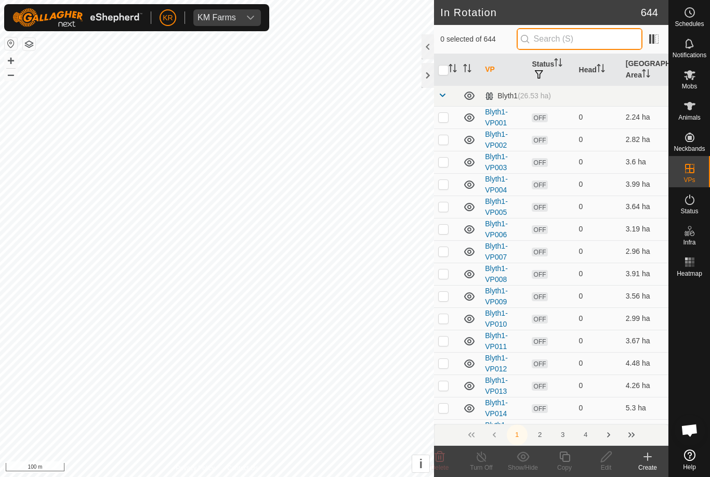
click at [579, 49] on input "text" at bounding box center [580, 39] width 126 height 22
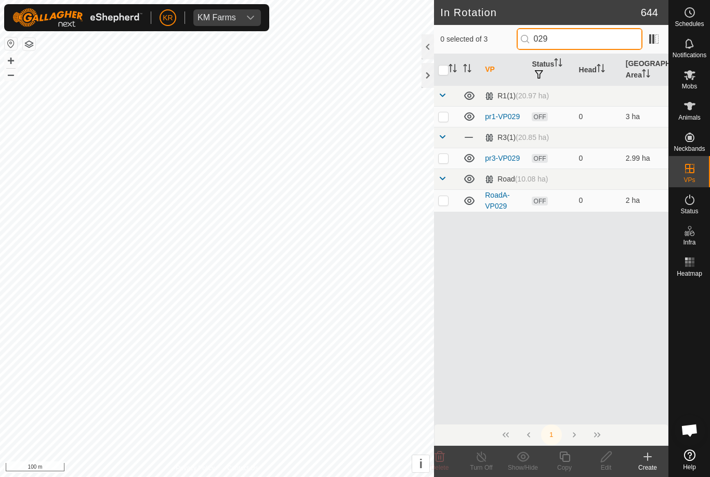
click at [604, 32] on input "029" at bounding box center [580, 39] width 126 height 22
click at [599, 40] on input "029" at bounding box center [580, 39] width 126 height 22
type input "0"
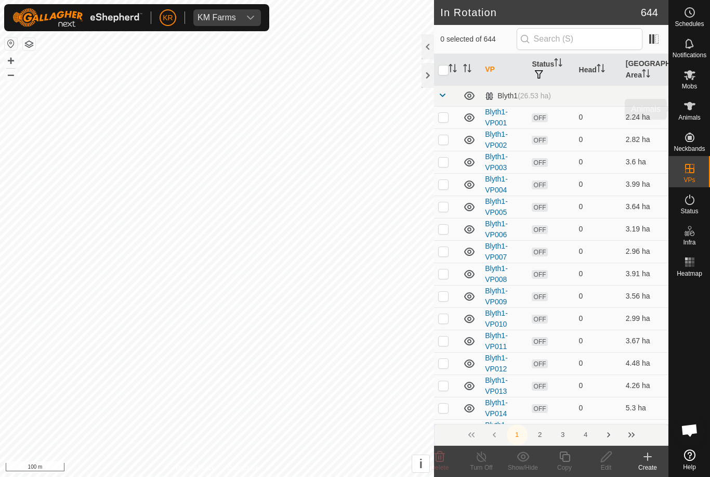
click at [690, 106] on icon at bounding box center [689, 106] width 11 height 8
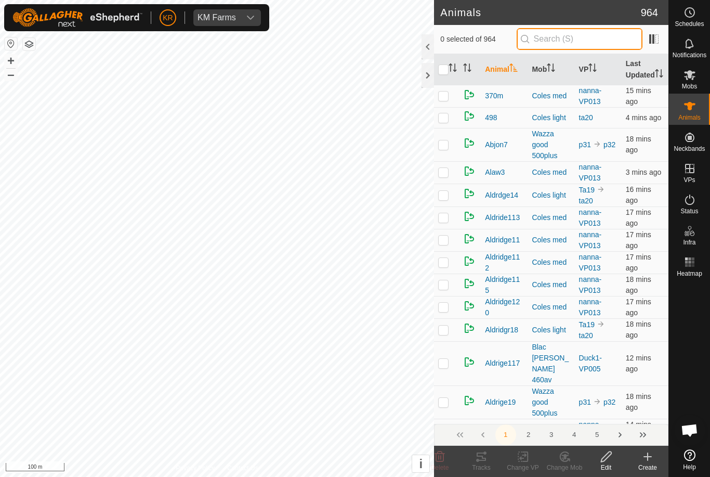
click at [572, 34] on input "text" at bounding box center [580, 39] width 126 height 22
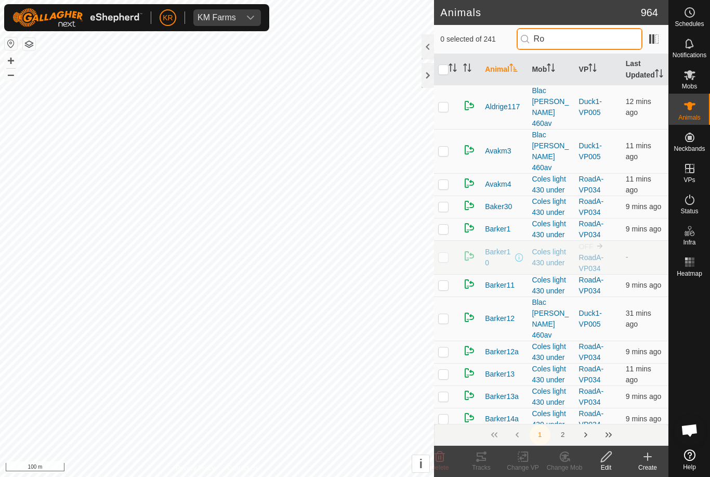
type input "R"
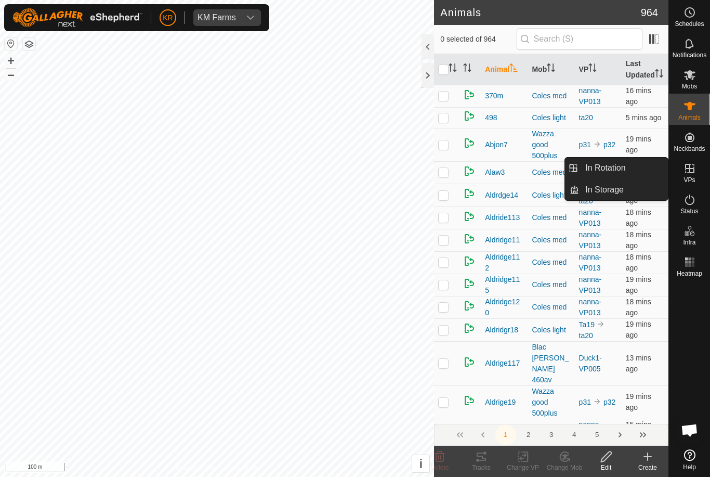
click at [631, 172] on link "In Rotation" at bounding box center [623, 168] width 89 height 21
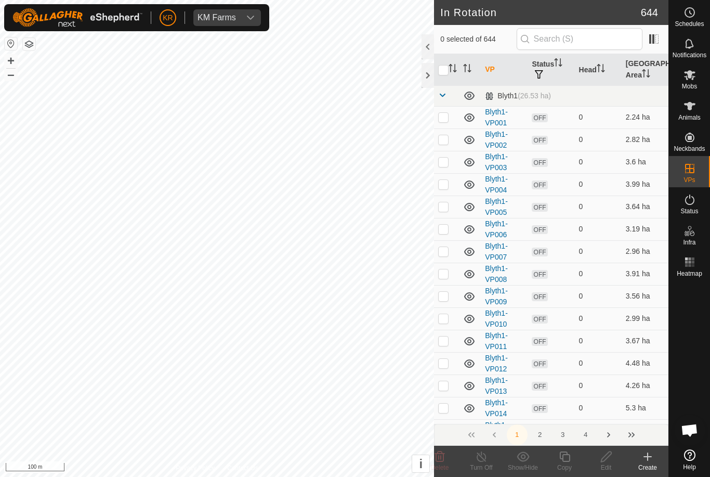
click at [648, 458] on icon at bounding box center [648, 456] width 0 height 7
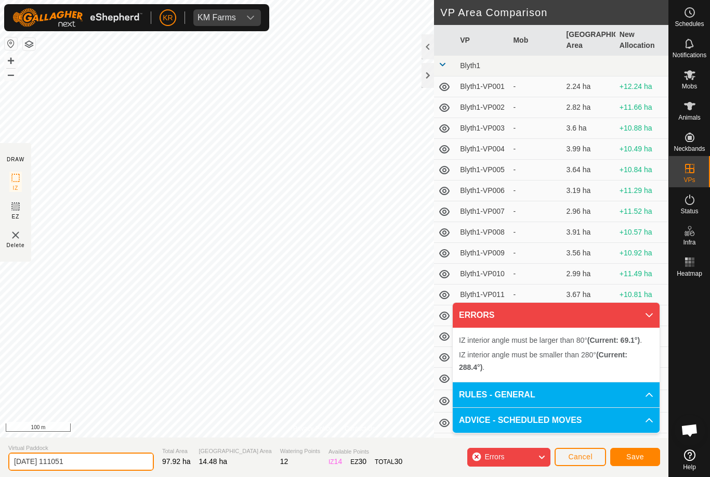
click at [101, 458] on input "2025-09-16 111051" at bounding box center [81, 461] width 146 height 18
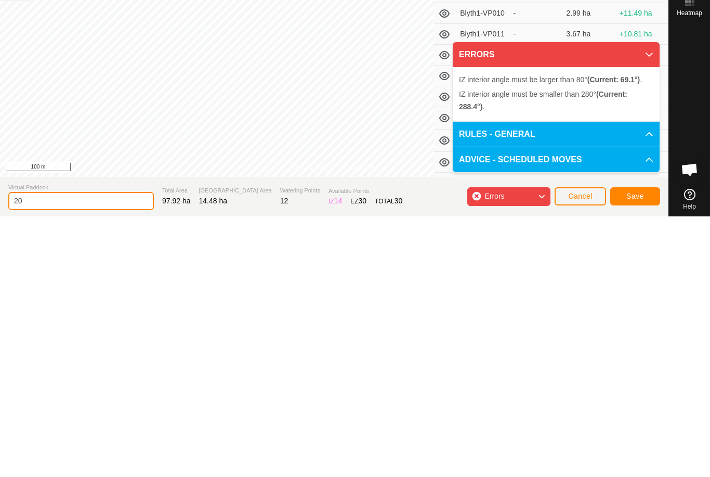
type input "2"
type input "Xxxrdhome"
click at [620, 448] on button "Save" at bounding box center [635, 457] width 50 height 18
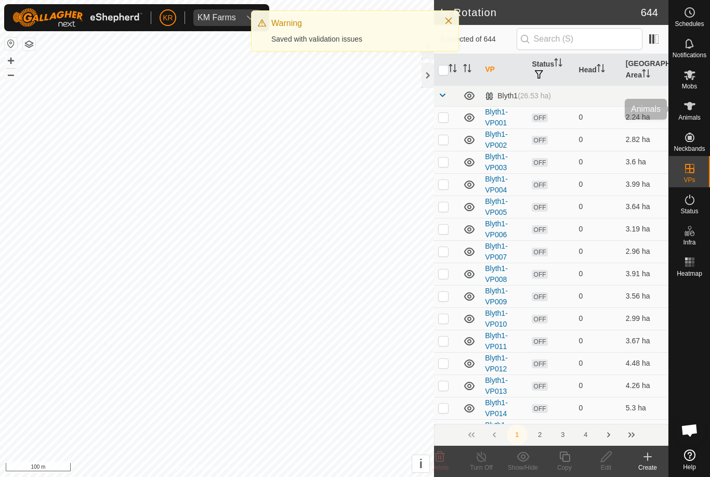
click at [697, 107] on es-animals-svg-icon at bounding box center [690, 106] width 19 height 17
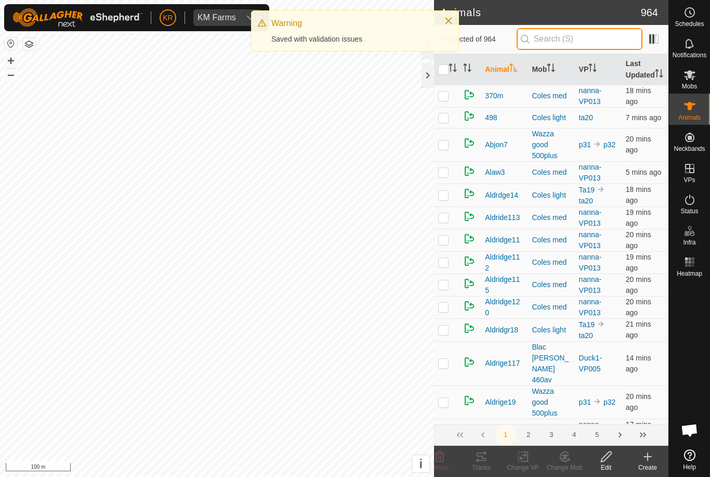
click at [633, 40] on input "text" at bounding box center [580, 39] width 126 height 22
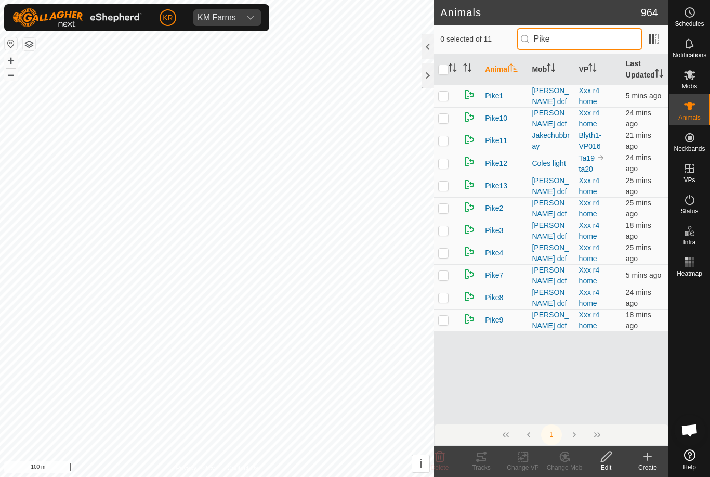
type input "Pike"
click at [449, 194] on td at bounding box center [446, 186] width 25 height 22
checkbox input "true"
click at [442, 451] on icon at bounding box center [440, 456] width 12 height 12
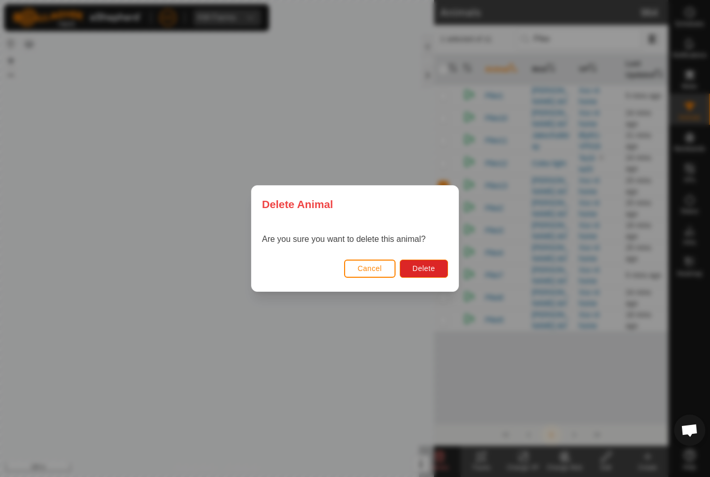
click at [435, 269] on span "Delete" at bounding box center [424, 268] width 22 height 8
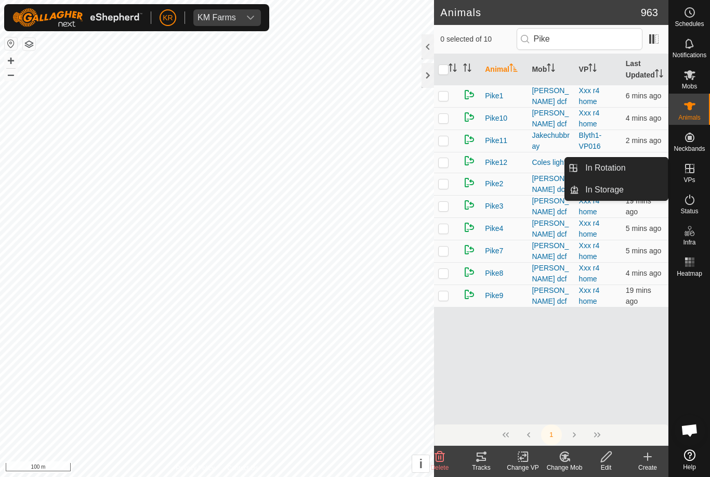
click at [641, 183] on link "In Storage" at bounding box center [623, 189] width 89 height 21
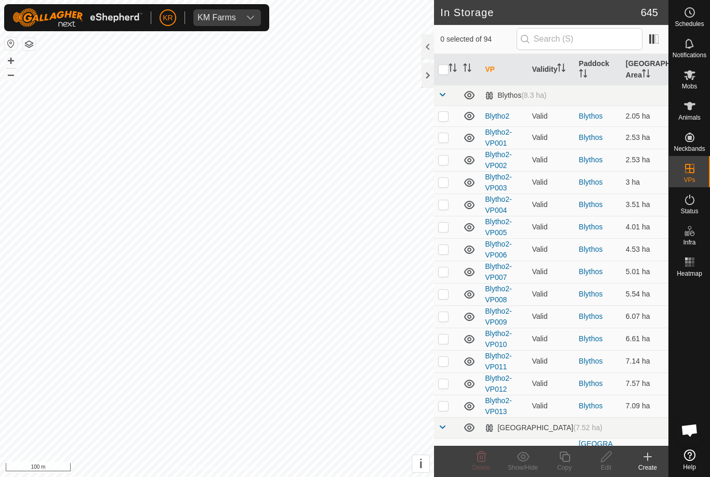
click at [645, 171] on td "2.53 ha" at bounding box center [645, 160] width 47 height 22
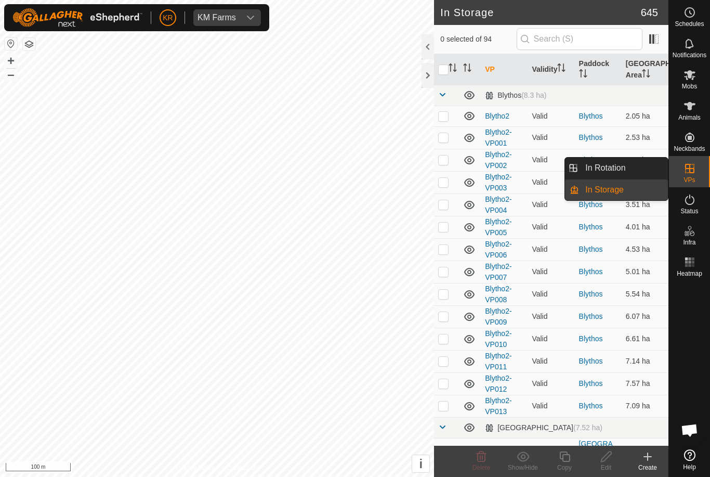
click at [643, 167] on link "In Rotation" at bounding box center [623, 168] width 89 height 21
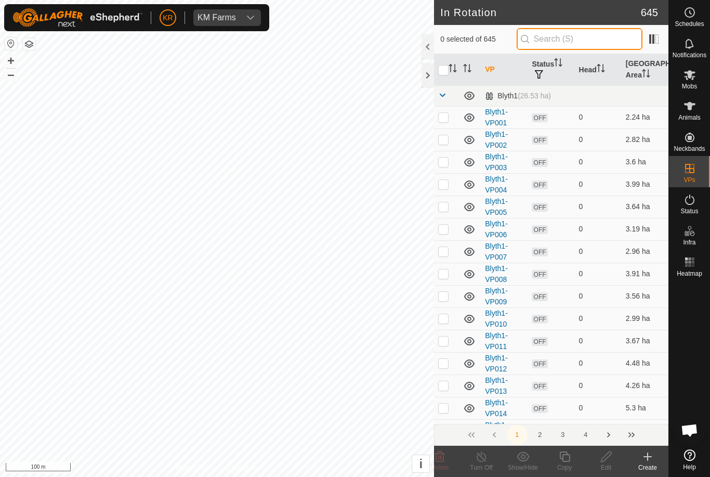
click at [599, 42] on input "text" at bounding box center [580, 39] width 126 height 22
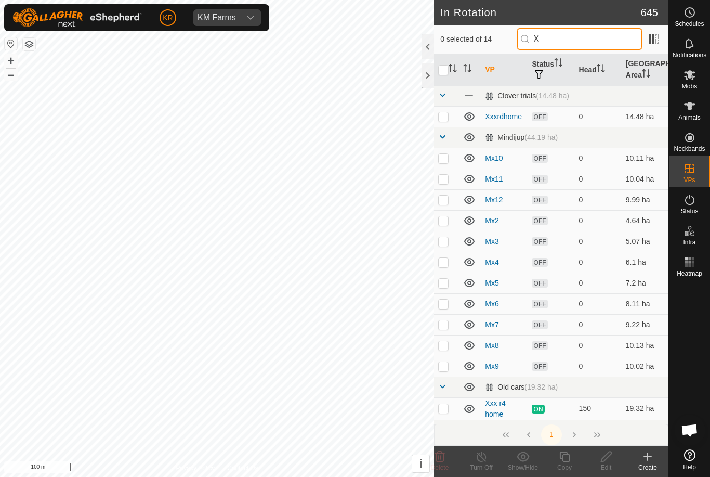
type input "Xx"
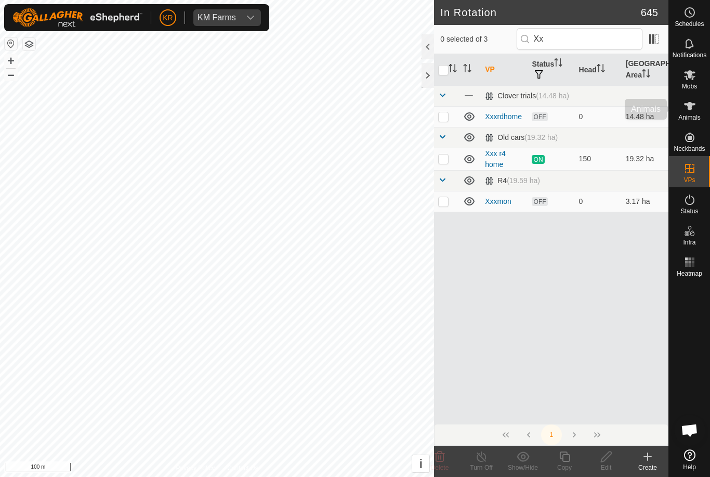
click at [695, 109] on icon at bounding box center [690, 106] width 12 height 12
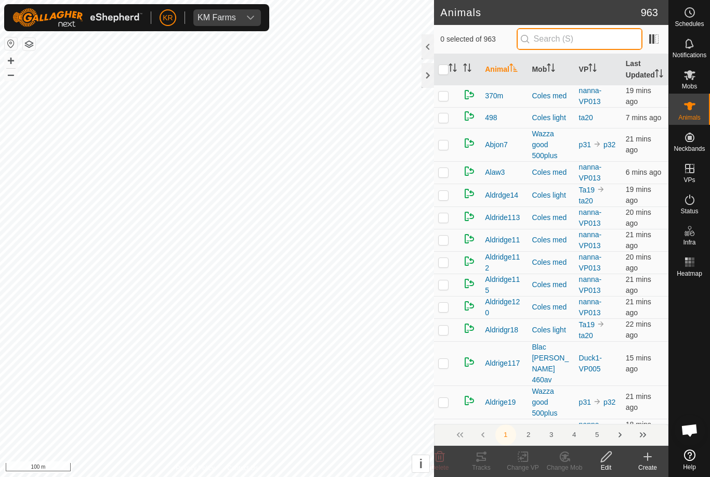
click at [592, 34] on input "text" at bounding box center [580, 39] width 126 height 22
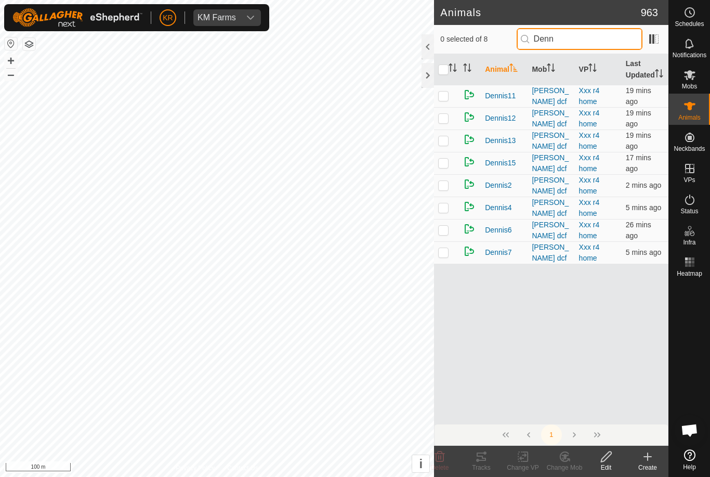
type input "Denn"
click at [442, 189] on p-checkbox at bounding box center [443, 185] width 10 height 8
checkbox input "true"
click at [444, 452] on icon at bounding box center [440, 456] width 12 height 12
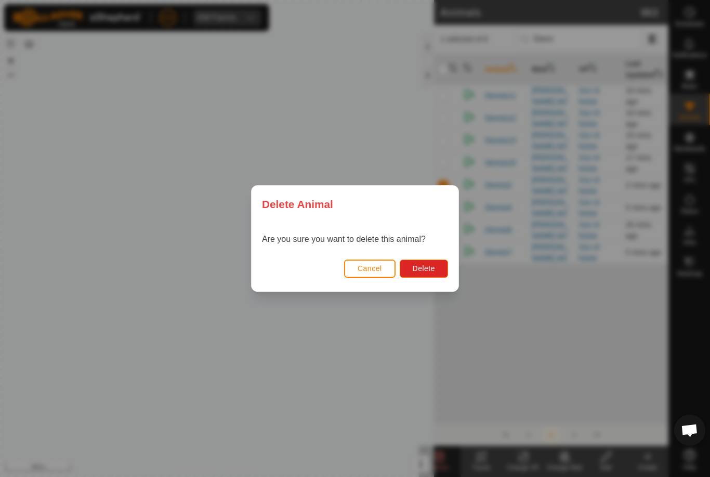
click at [426, 269] on span "Delete" at bounding box center [424, 268] width 22 height 8
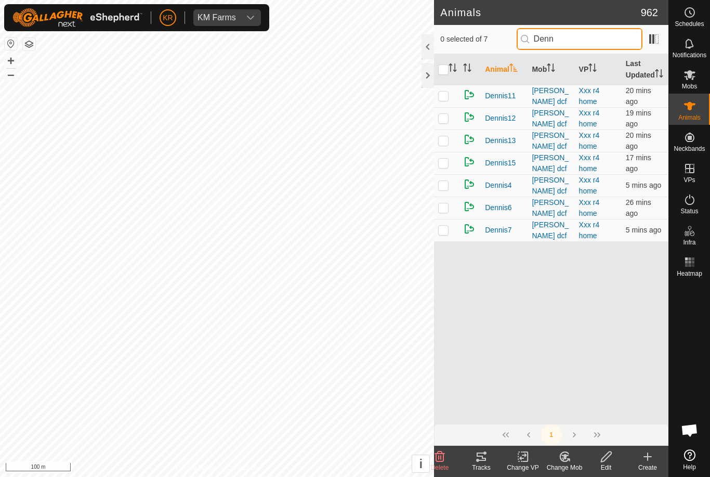
click at [597, 40] on input "Denn" at bounding box center [580, 39] width 126 height 22
type input "D"
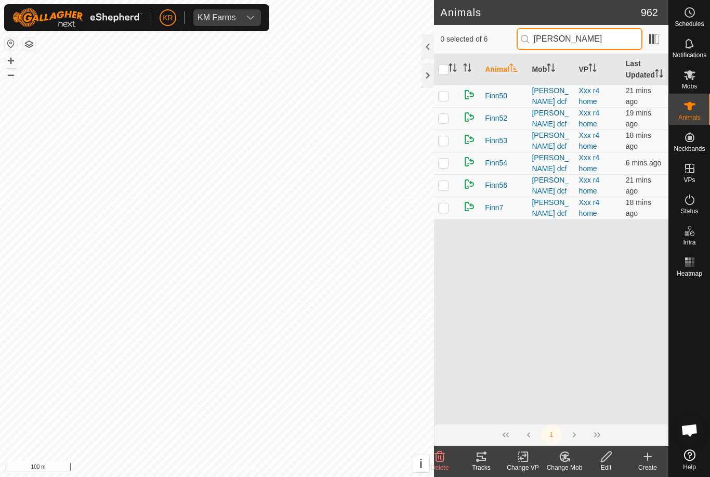
click at [598, 39] on input "[PERSON_NAME]" at bounding box center [580, 39] width 126 height 22
type input "Fin"
click at [440, 212] on td at bounding box center [446, 208] width 25 height 22
checkbox input "true"
click at [439, 452] on icon at bounding box center [440, 456] width 10 height 10
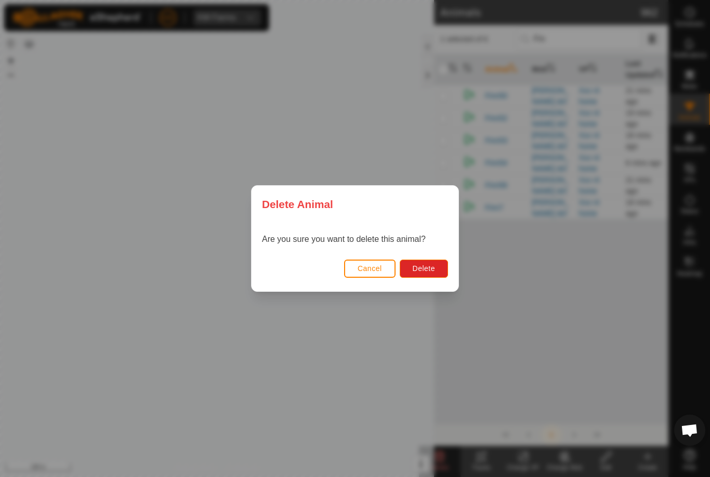
click at [435, 259] on button "Delete" at bounding box center [424, 268] width 48 height 18
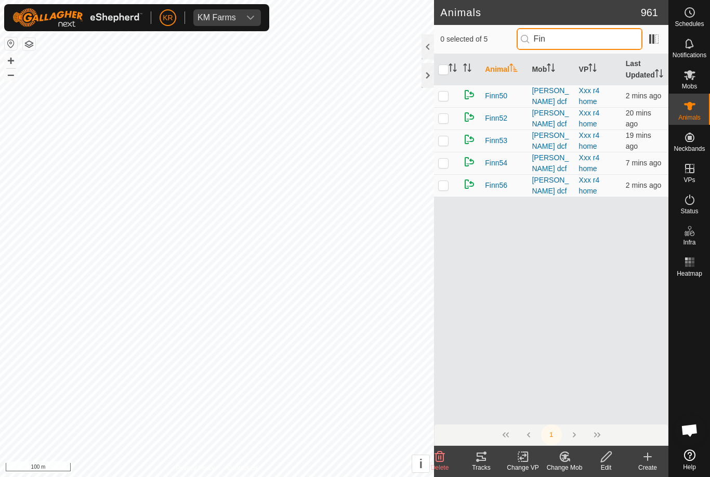
click at [615, 42] on input "Fin" at bounding box center [580, 39] width 126 height 22
type input "F"
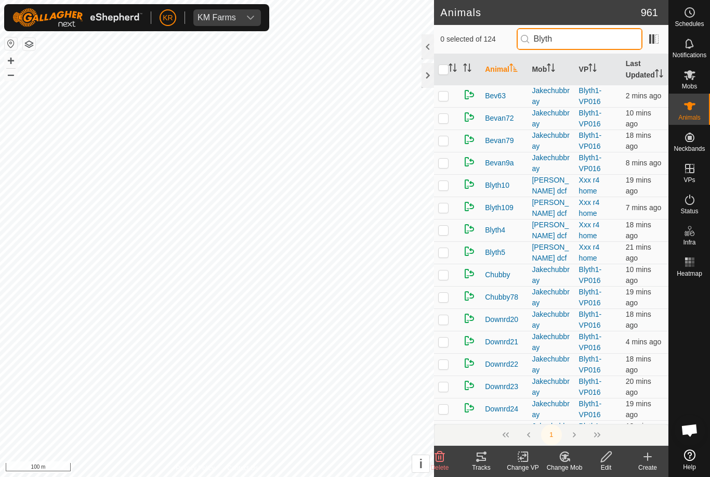
type input "Blyth"
click at [449, 193] on td at bounding box center [446, 185] width 25 height 22
checkbox input "true"
click at [436, 454] on icon at bounding box center [440, 456] width 10 height 10
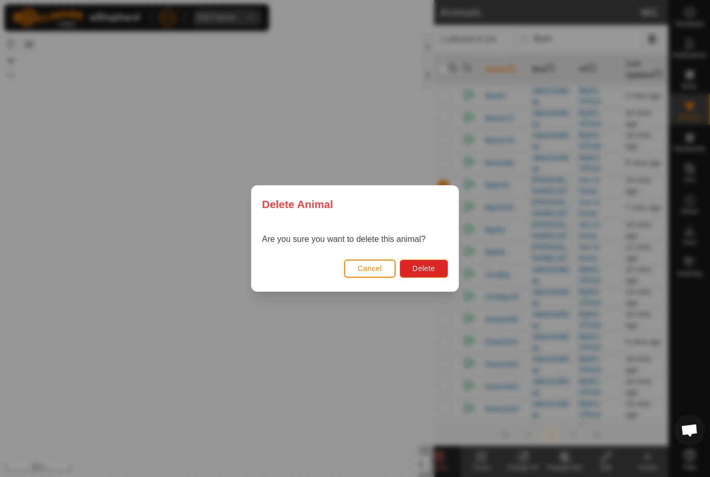
click at [431, 265] on span "Delete" at bounding box center [424, 268] width 22 height 8
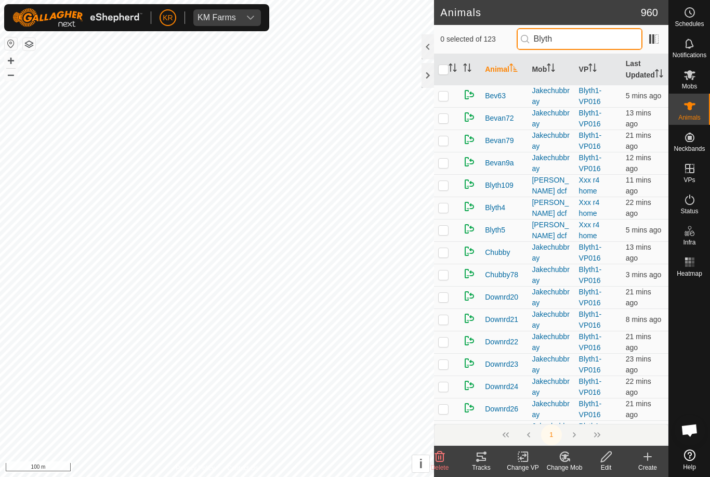
click at [603, 38] on input "Blyth" at bounding box center [580, 39] width 126 height 22
type input "B"
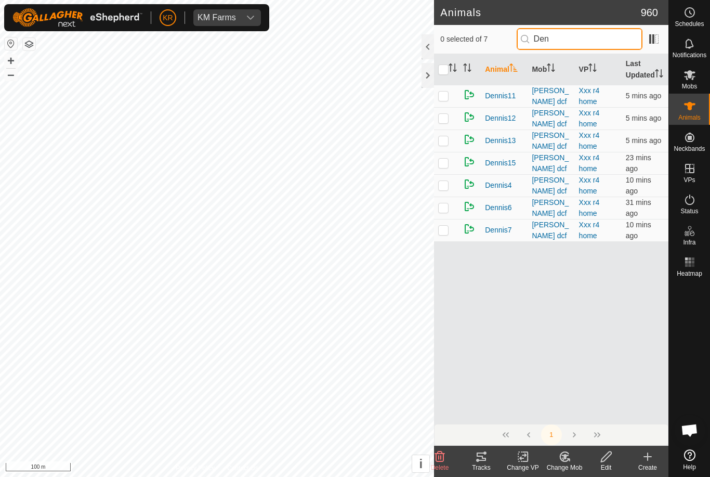
type input "Den"
click at [444, 122] on p-checkbox at bounding box center [443, 118] width 10 height 8
checkbox input "true"
click at [435, 453] on icon at bounding box center [440, 456] width 12 height 12
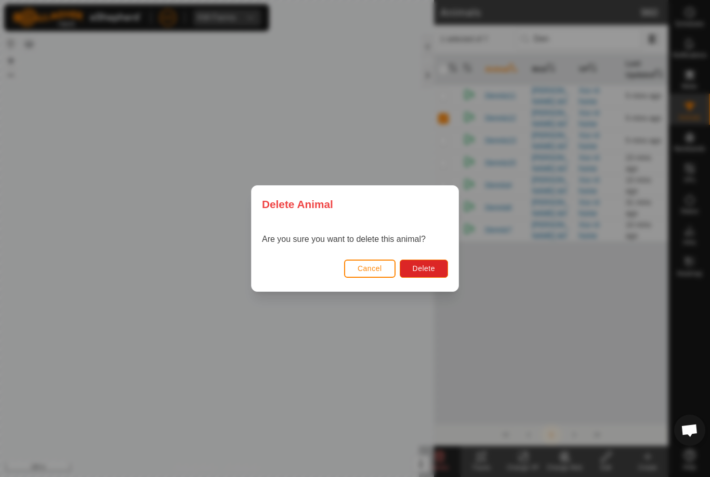
click at [424, 265] on span "Delete" at bounding box center [424, 268] width 22 height 8
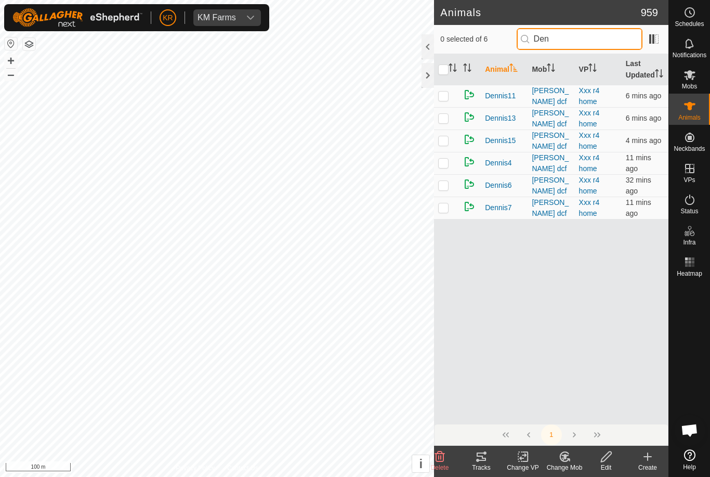
click at [588, 35] on input "Den" at bounding box center [580, 39] width 126 height 22
type input "D"
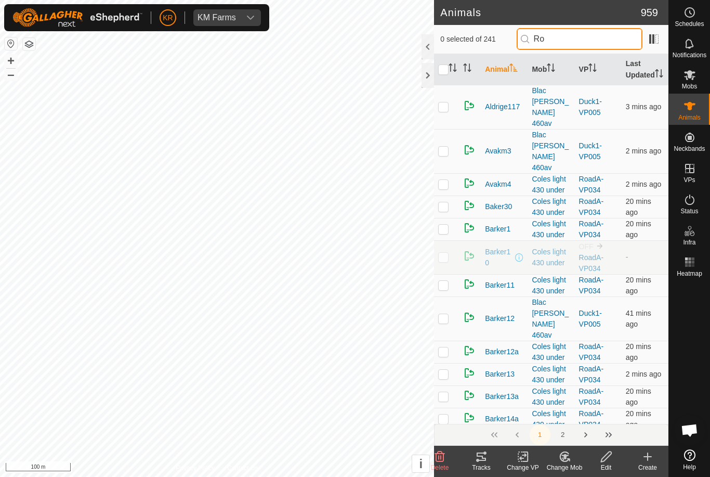
click at [596, 47] on input "Ro" at bounding box center [580, 39] width 126 height 22
type input "R"
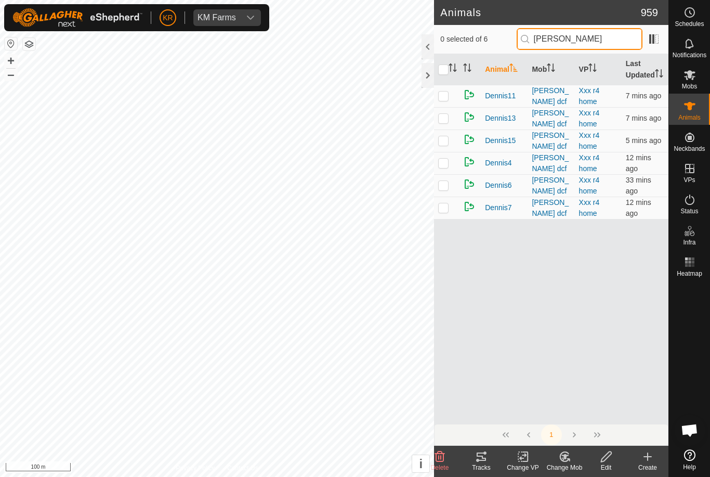
type input "Dennis"
click at [441, 189] on p-checkbox at bounding box center [443, 185] width 10 height 8
checkbox input "true"
click at [441, 451] on icon at bounding box center [440, 456] width 12 height 12
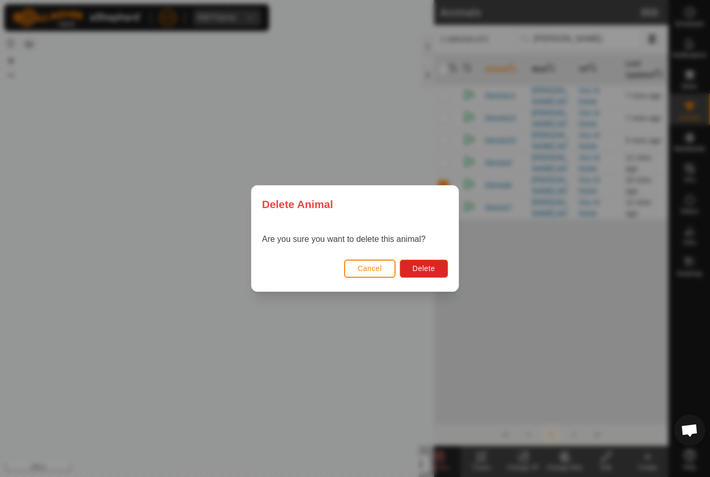
click at [424, 267] on span "Delete" at bounding box center [424, 268] width 22 height 8
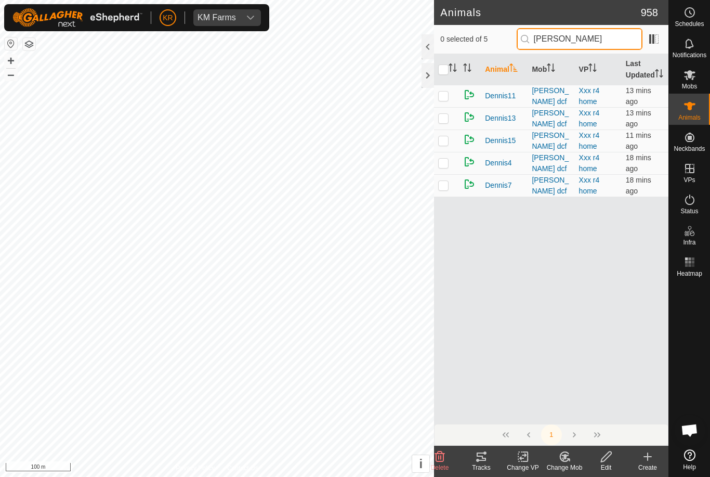
click at [617, 34] on input "Dennis" at bounding box center [580, 39] width 126 height 22
type input "D"
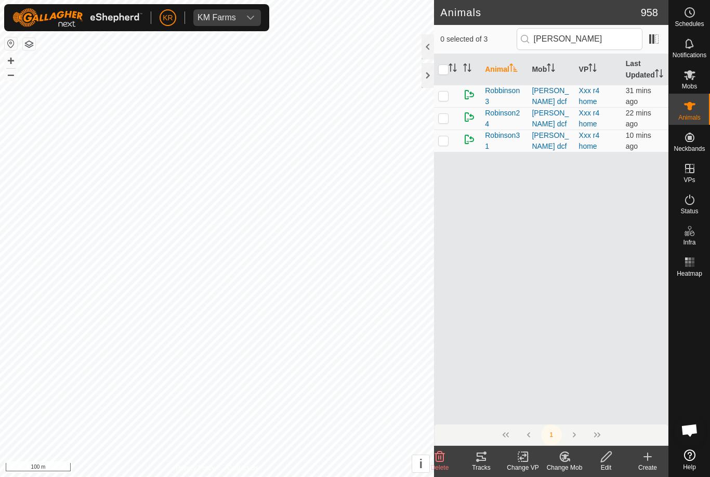
click at [700, 337] on div at bounding box center [689, 363] width 41 height 164
click at [614, 33] on input "[PERSON_NAME]" at bounding box center [580, 39] width 126 height 22
type input "R"
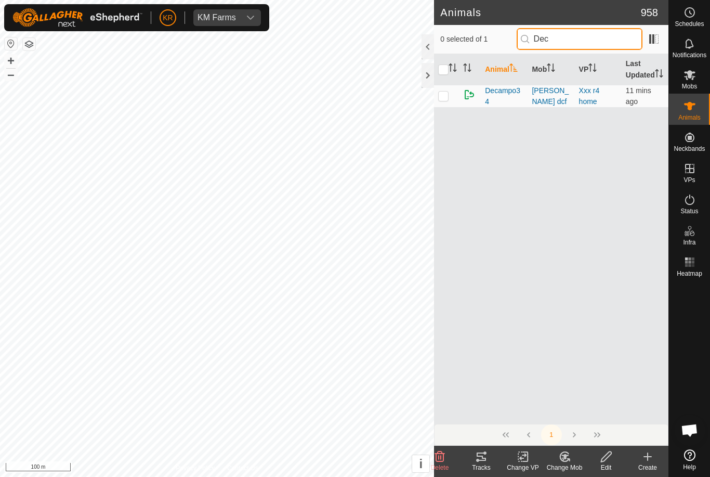
type input "Dec"
click at [450, 101] on td at bounding box center [446, 96] width 25 height 22
checkbox input "true"
click at [440, 452] on icon at bounding box center [440, 456] width 12 height 12
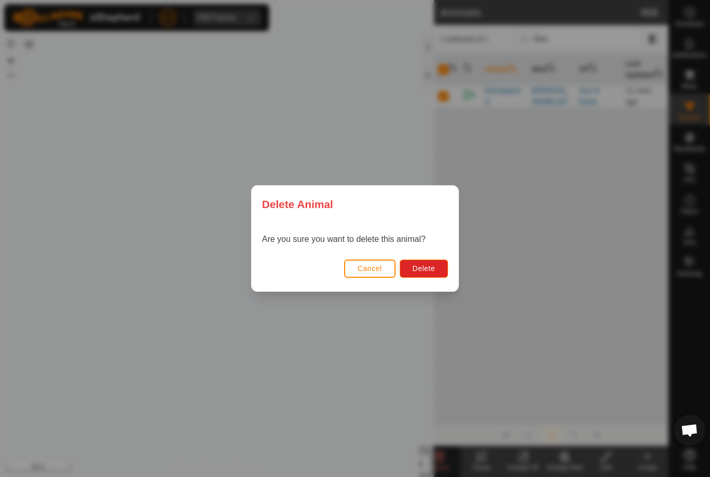
click at [429, 262] on button "Delete" at bounding box center [424, 268] width 48 height 18
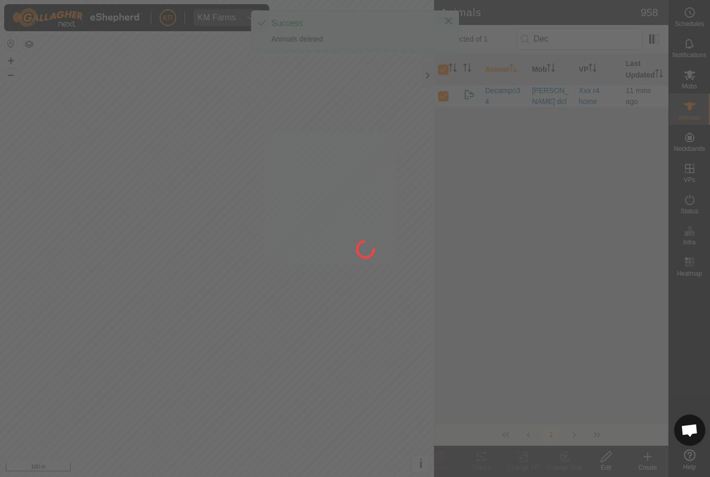
checkbox input "false"
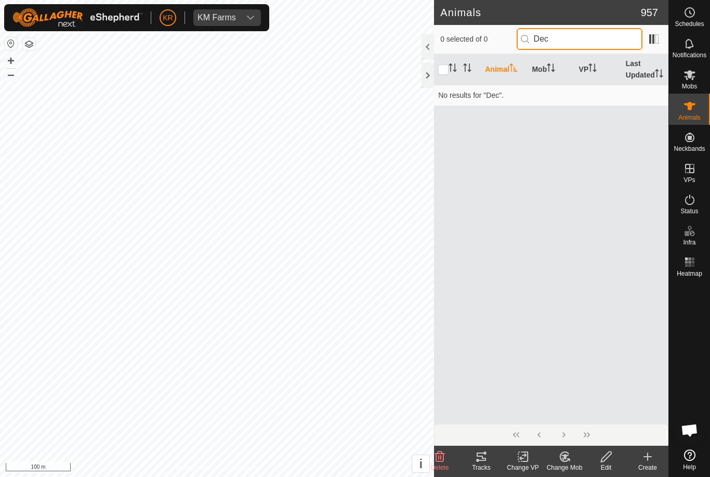
click at [594, 28] on input "Dec" at bounding box center [580, 39] width 126 height 22
click at [593, 33] on input "Dec" at bounding box center [580, 39] width 126 height 22
click at [601, 40] on input "Dec" at bounding box center [580, 39] width 126 height 22
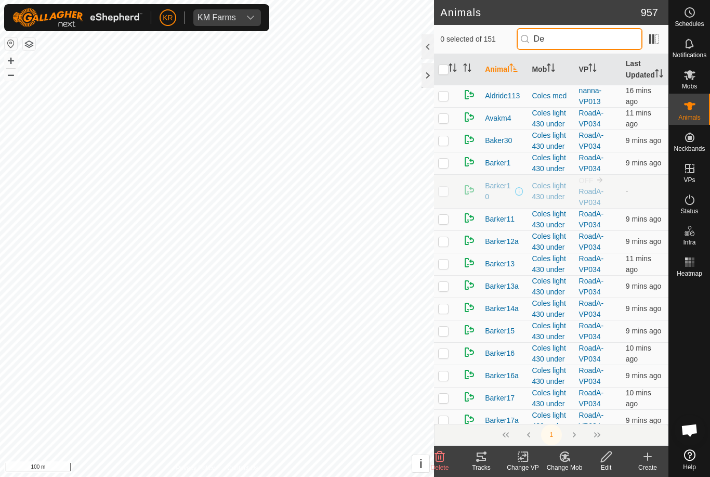
type input "D"
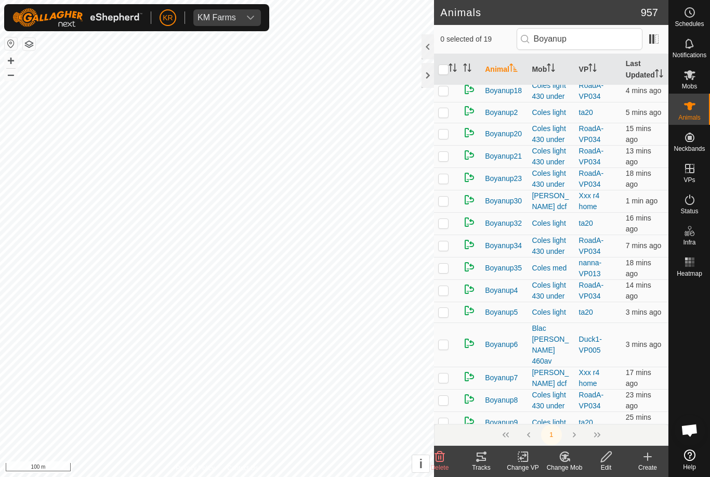
scroll to position [95, 0]
type input "Boyanup"
click at [439, 367] on td at bounding box center [446, 378] width 25 height 22
checkbox input "true"
click at [436, 458] on icon at bounding box center [440, 456] width 10 height 10
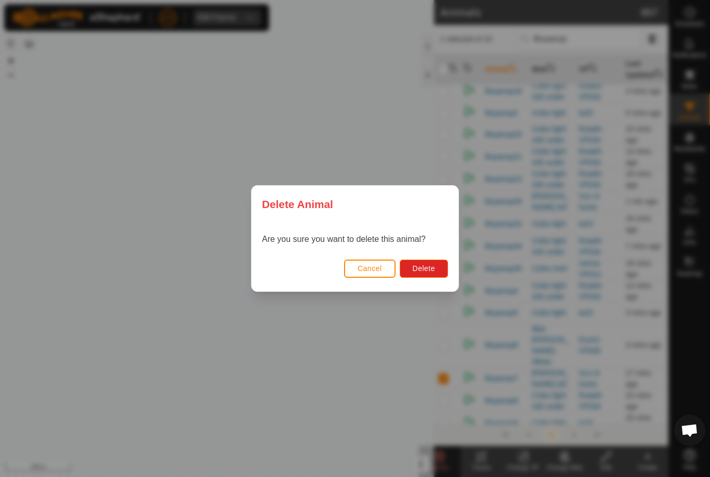
click at [428, 262] on button "Delete" at bounding box center [424, 268] width 48 height 18
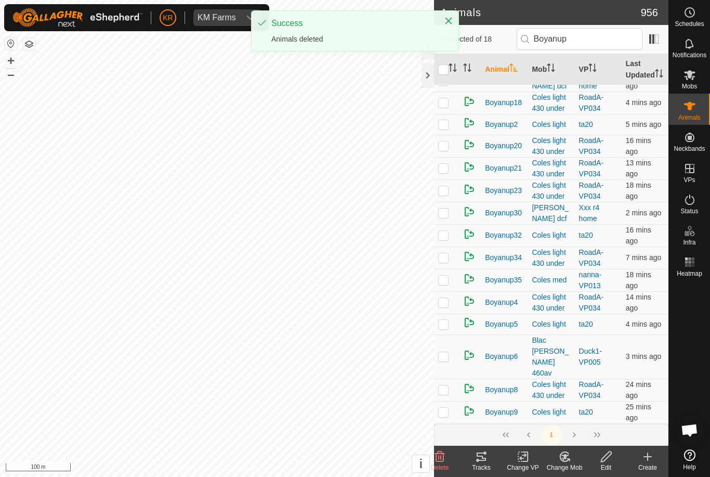
scroll to position [0, 0]
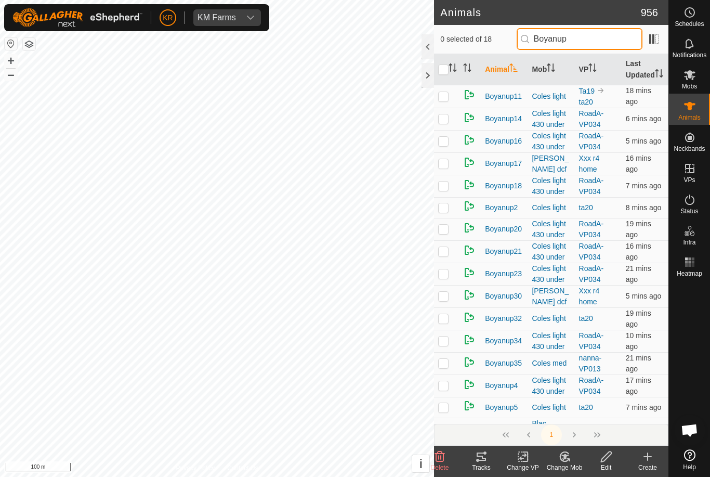
click at [612, 39] on input "Boyanup" at bounding box center [580, 39] width 126 height 22
type input "B"
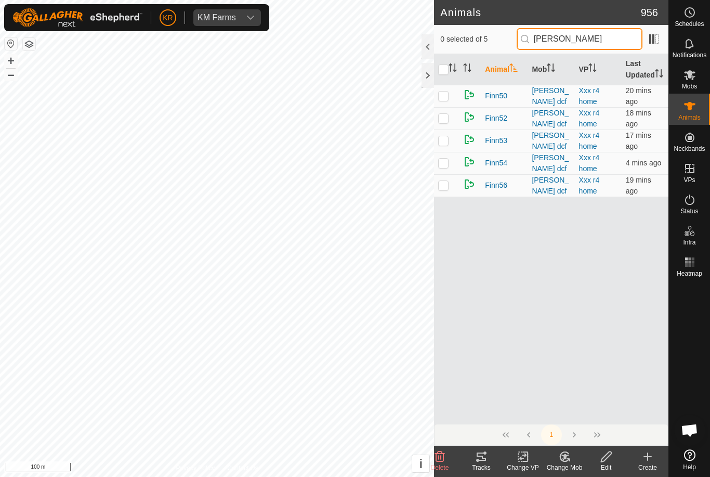
type input "[PERSON_NAME]"
click at [445, 145] on p-checkbox at bounding box center [443, 140] width 10 height 8
checkbox input "true"
click at [441, 452] on icon at bounding box center [440, 456] width 10 height 10
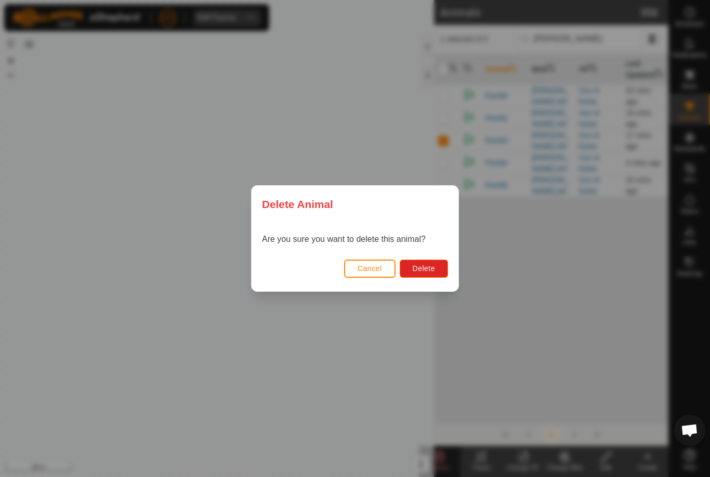
click at [427, 268] on span "Delete" at bounding box center [424, 268] width 22 height 8
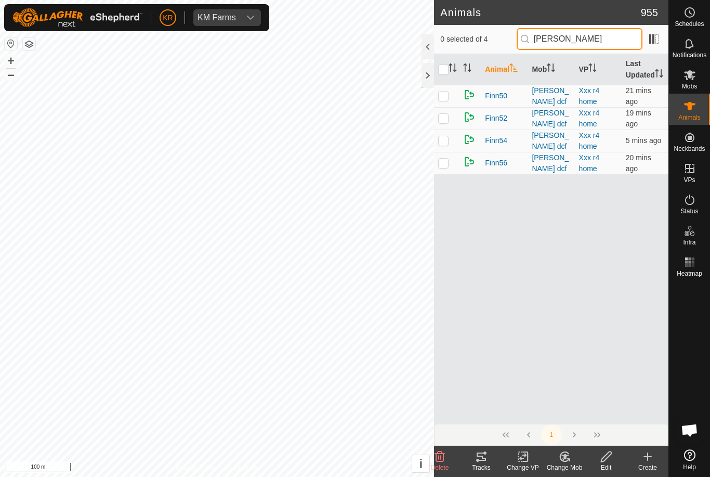
click at [620, 45] on input "[PERSON_NAME]" at bounding box center [580, 39] width 126 height 22
type input "F"
